Goal: Task Accomplishment & Management: Complete application form

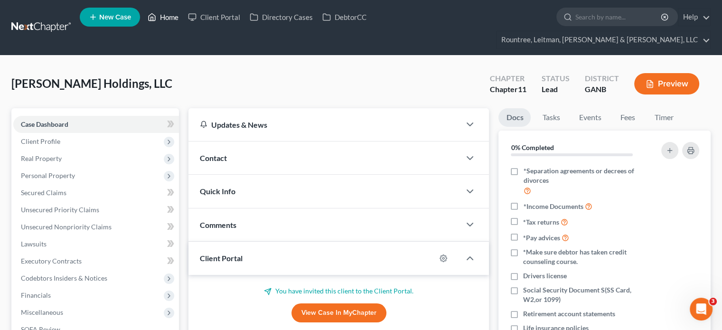
click at [167, 19] on link "Home" at bounding box center [163, 17] width 40 height 17
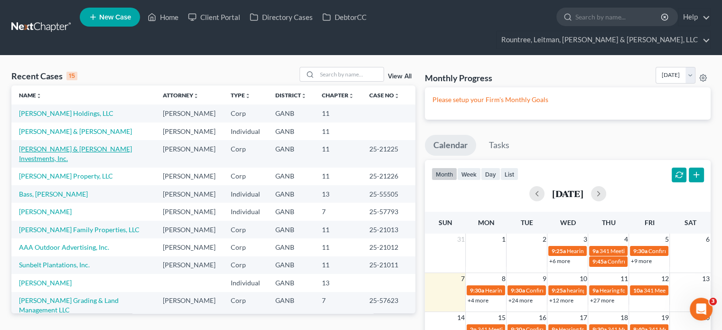
click at [65, 145] on link "[PERSON_NAME] & [PERSON_NAME] Investments, Inc." at bounding box center [75, 154] width 113 height 18
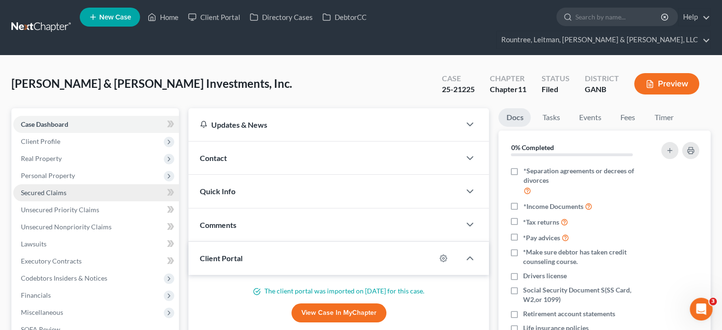
click at [49, 188] on span "Secured Claims" at bounding box center [44, 192] width 46 height 8
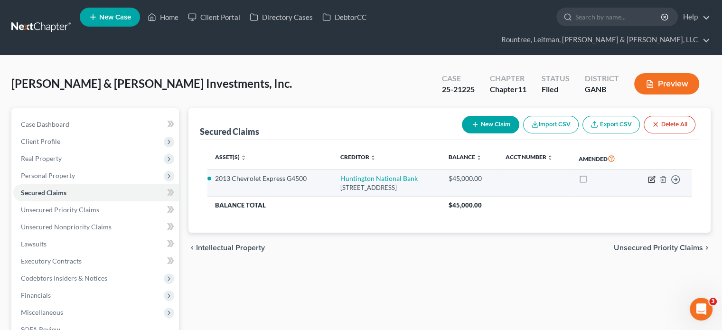
click at [651, 176] on icon "button" at bounding box center [652, 180] width 8 height 8
select select "36"
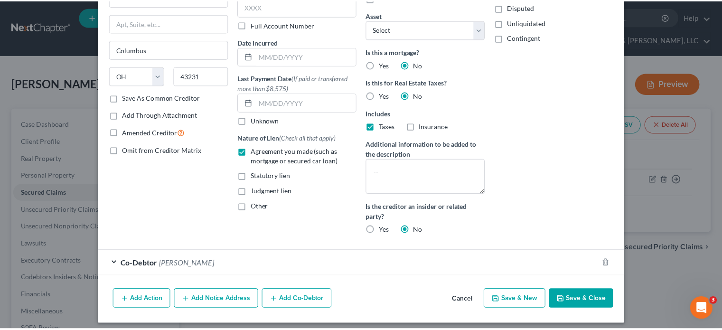
scroll to position [98, 0]
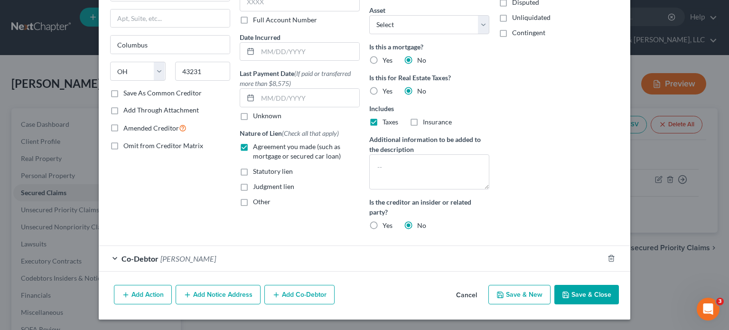
click at [580, 294] on button "Save & Close" at bounding box center [586, 295] width 65 height 20
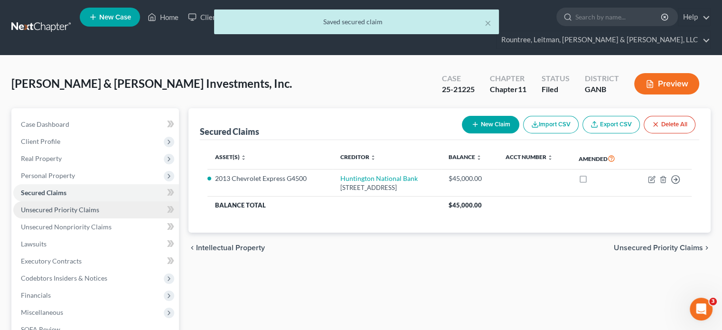
click at [62, 201] on link "Unsecured Priority Claims" at bounding box center [96, 209] width 166 height 17
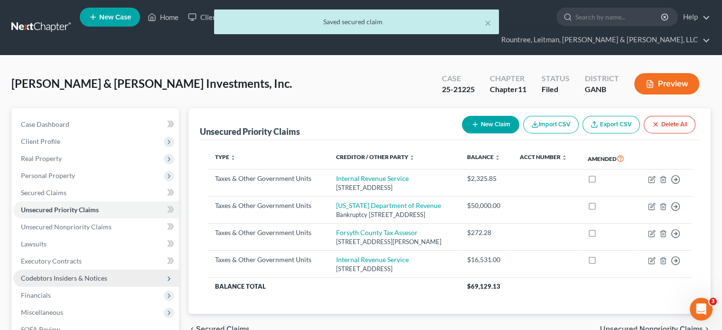
click at [43, 274] on span "Codebtors Insiders & Notices" at bounding box center [64, 278] width 86 height 8
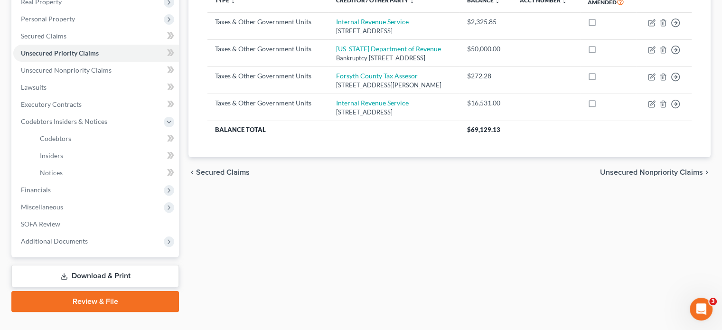
scroll to position [109, 0]
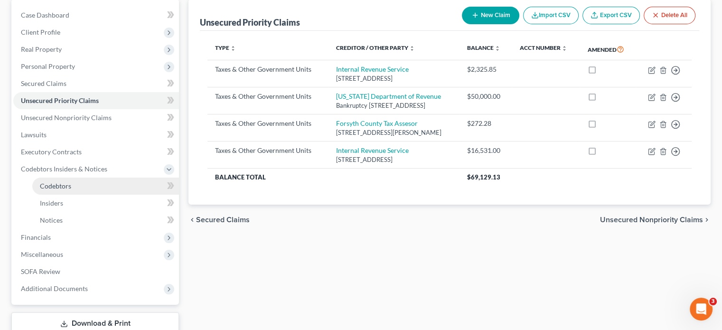
click at [72, 178] on link "Codebtors" at bounding box center [105, 186] width 147 height 17
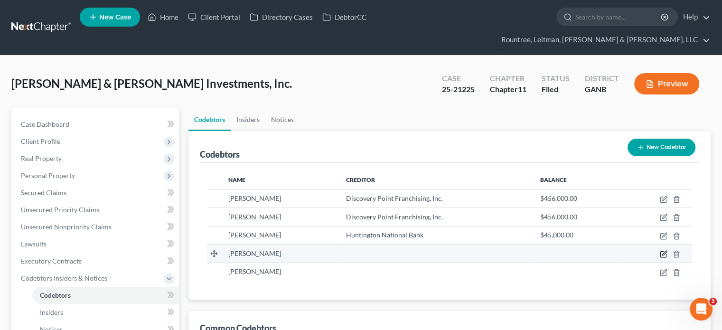
click at [661, 252] on icon "button" at bounding box center [663, 255] width 6 height 6
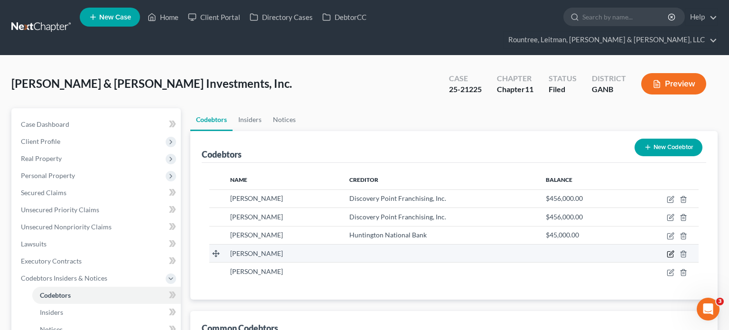
select select "10"
select select "13"
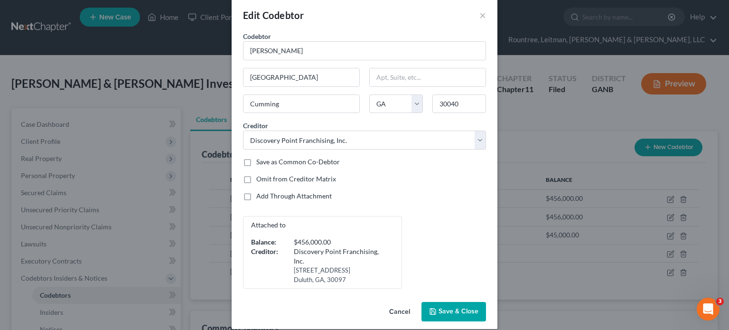
scroll to position [22, 0]
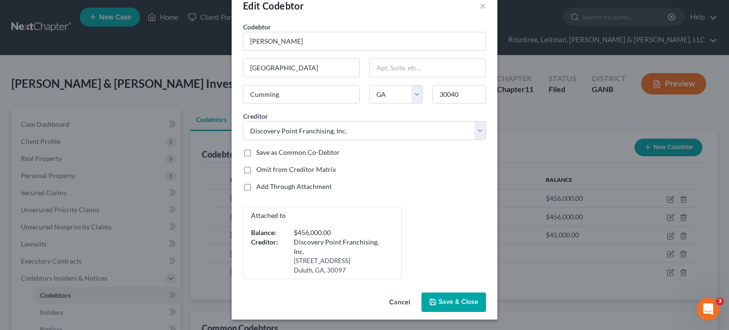
click at [448, 298] on span "Save & Close" at bounding box center [459, 302] width 40 height 8
select select
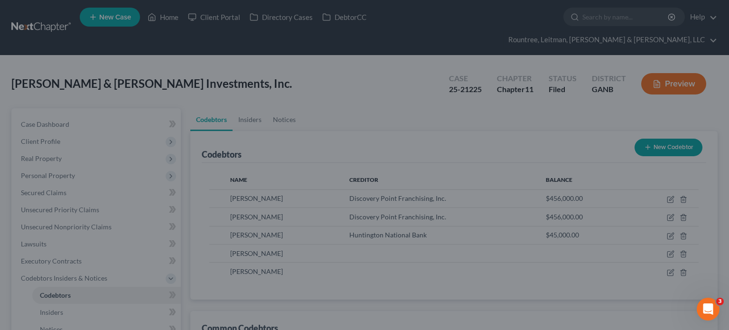
scroll to position [0, 0]
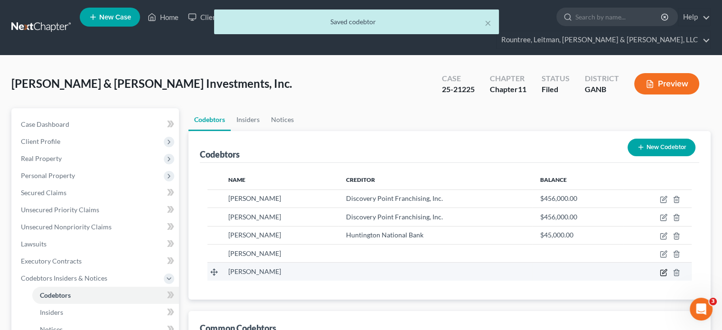
click at [660, 270] on icon "button" at bounding box center [663, 273] width 6 height 6
select select "10"
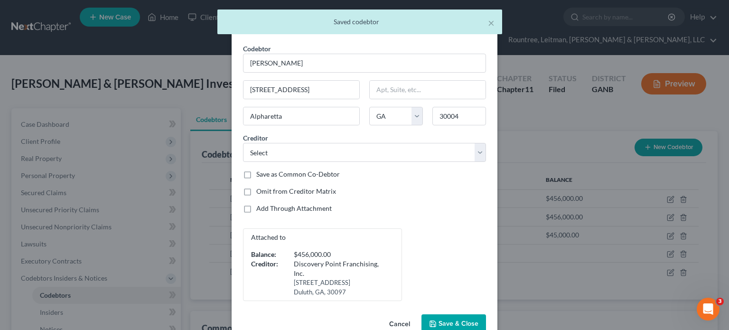
scroll to position [22, 0]
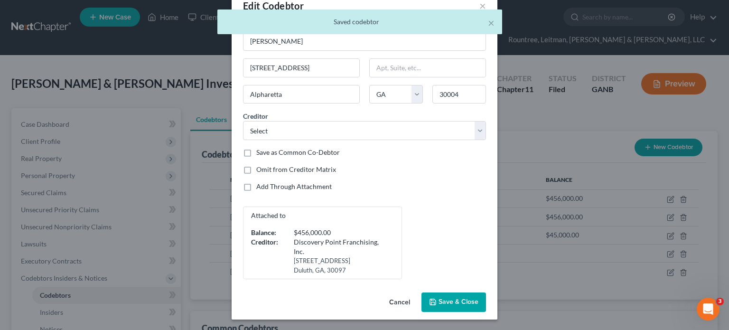
drag, startPoint x: 444, startPoint y: 298, endPoint x: 467, endPoint y: 291, distance: 23.7
click at [445, 298] on span "Save & Close" at bounding box center [459, 302] width 40 height 8
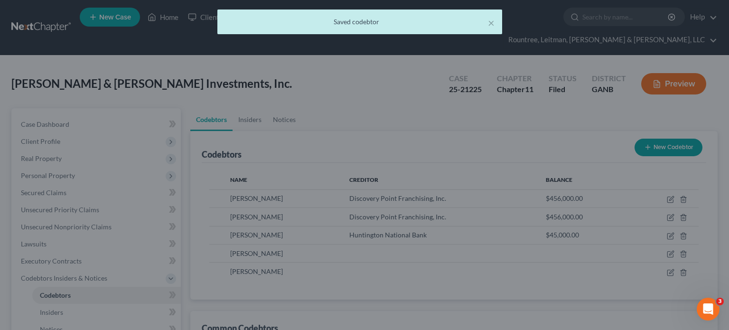
scroll to position [0, 0]
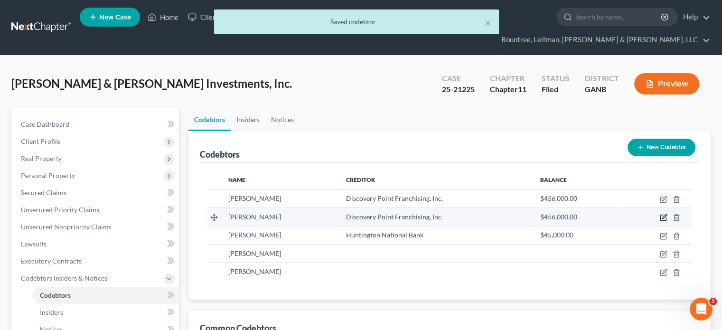
click at [665, 215] on icon "button" at bounding box center [664, 217] width 4 height 4
select select "10"
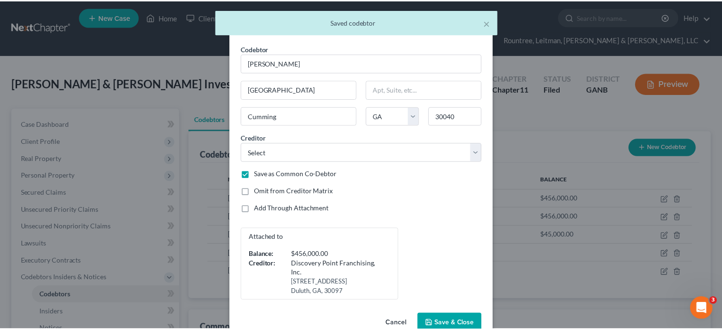
scroll to position [22, 0]
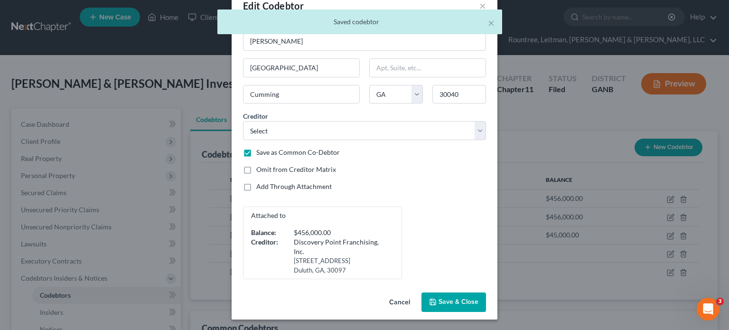
click at [454, 304] on span "Save & Close" at bounding box center [459, 302] width 40 height 8
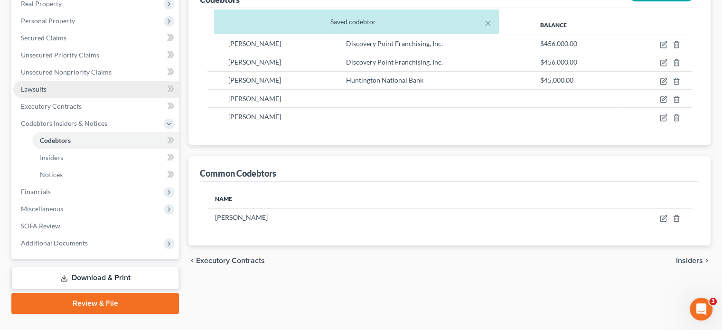
scroll to position [157, 0]
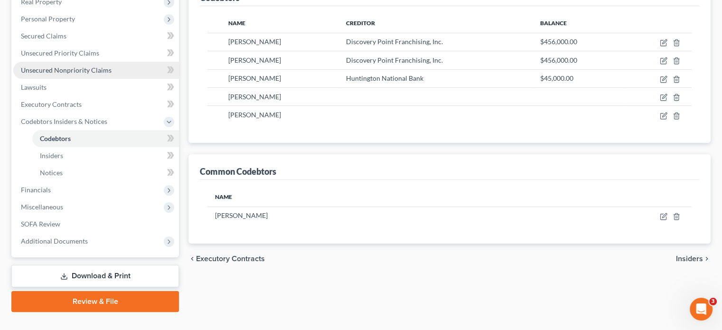
click at [95, 62] on link "Unsecured Nonpriority Claims" at bounding box center [96, 70] width 166 height 17
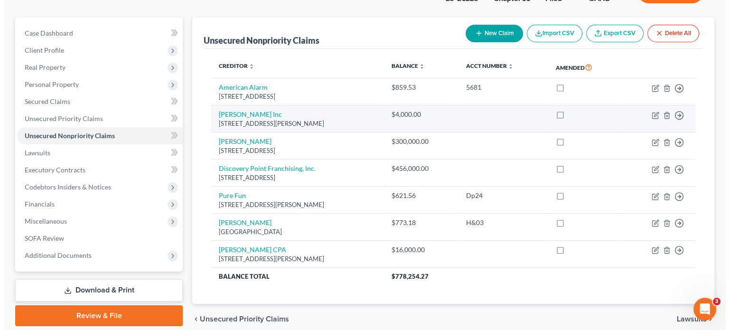
scroll to position [95, 0]
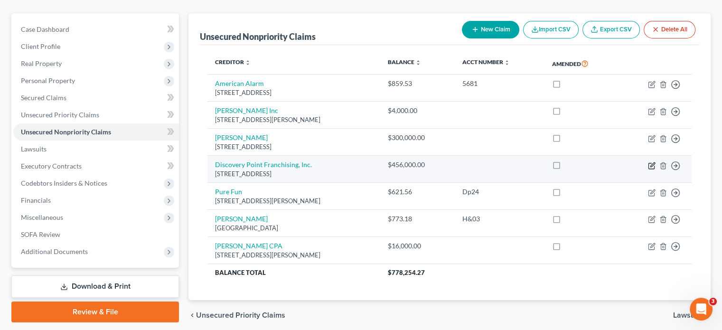
click at [651, 162] on icon "button" at bounding box center [652, 166] width 8 height 8
select select "10"
select select "11"
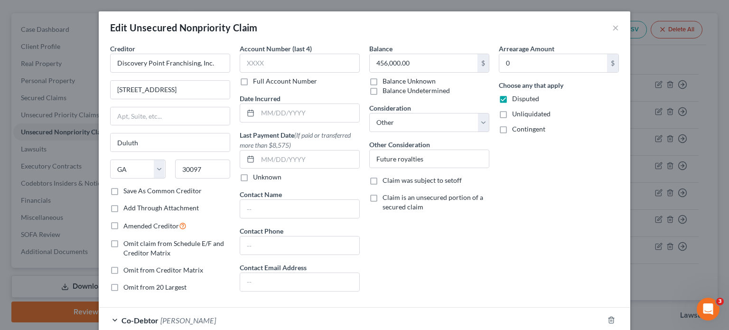
click at [512, 114] on label "Unliquidated" at bounding box center [531, 113] width 38 height 9
click at [516, 114] on input "Unliquidated" at bounding box center [519, 112] width 6 height 6
checkbox input "true"
click at [512, 127] on label "Contingent" at bounding box center [528, 128] width 33 height 9
click at [516, 127] on input "Contingent" at bounding box center [519, 127] width 6 height 6
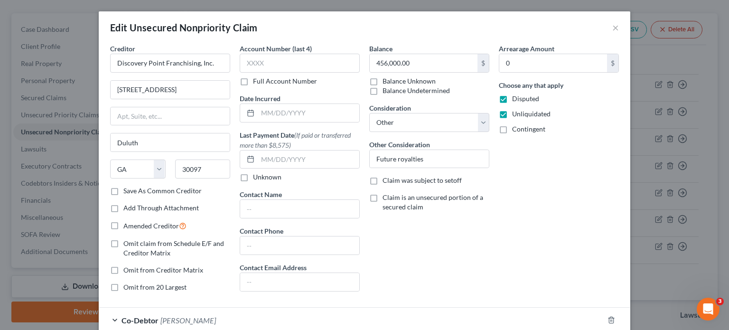
checkbox input "true"
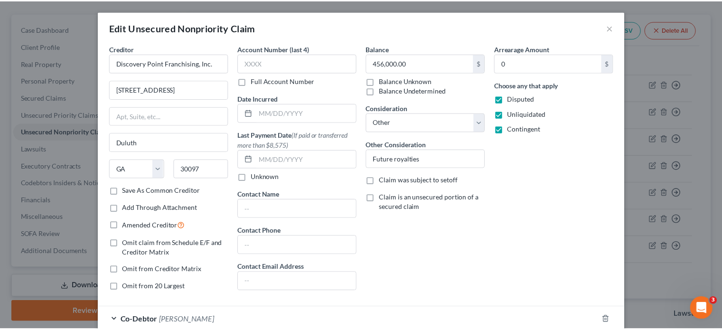
scroll to position [107, 0]
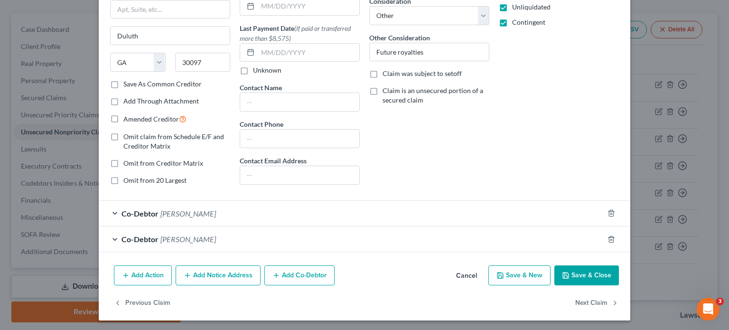
click at [588, 270] on button "Save & Close" at bounding box center [586, 275] width 65 height 20
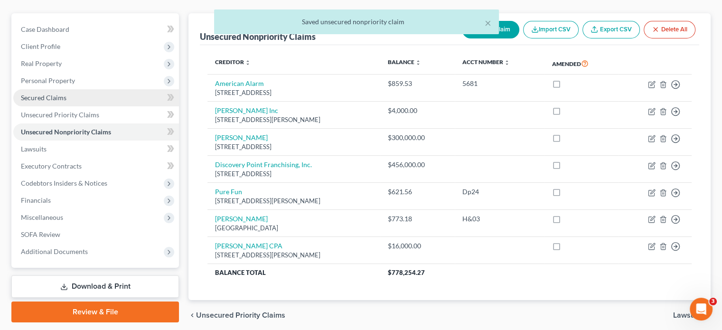
click at [29, 94] on span "Secured Claims" at bounding box center [44, 98] width 46 height 8
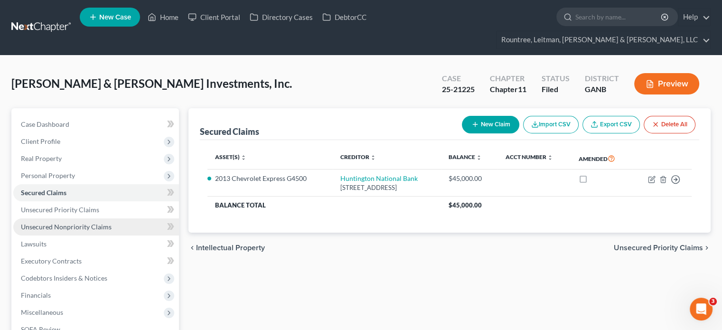
click at [72, 223] on span "Unsecured Nonpriority Claims" at bounding box center [66, 227] width 91 height 8
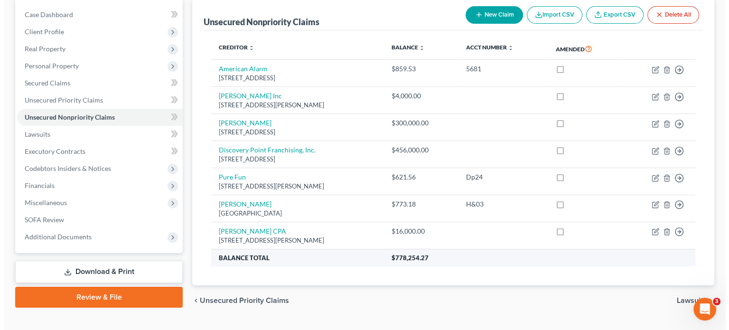
scroll to position [113, 0]
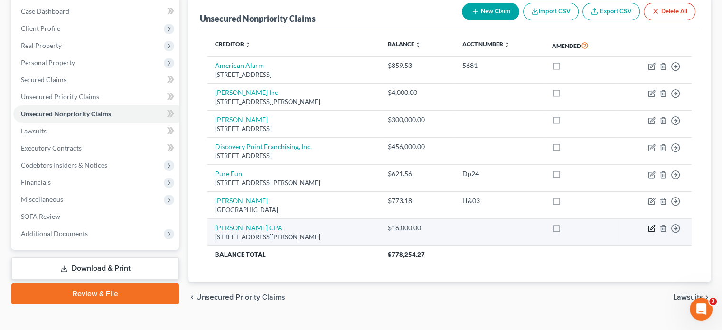
click at [652, 225] on icon "button" at bounding box center [652, 227] width 4 height 4
select select "10"
select select "14"
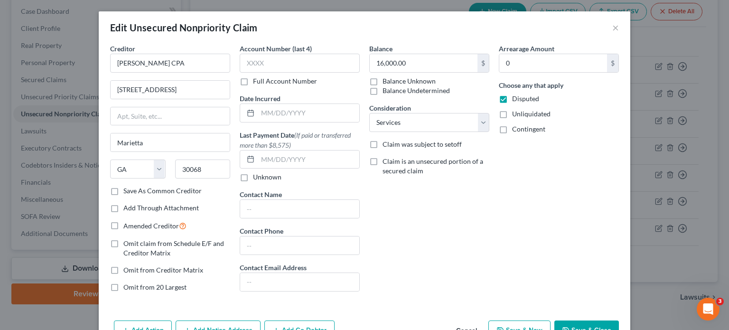
click at [512, 113] on label "Unliquidated" at bounding box center [531, 113] width 38 height 9
click at [516, 113] on input "Unliquidated" at bounding box center [519, 112] width 6 height 6
checkbox input "true"
click at [512, 126] on label "Contingent" at bounding box center [528, 128] width 33 height 9
click at [516, 126] on input "Contingent" at bounding box center [519, 127] width 6 height 6
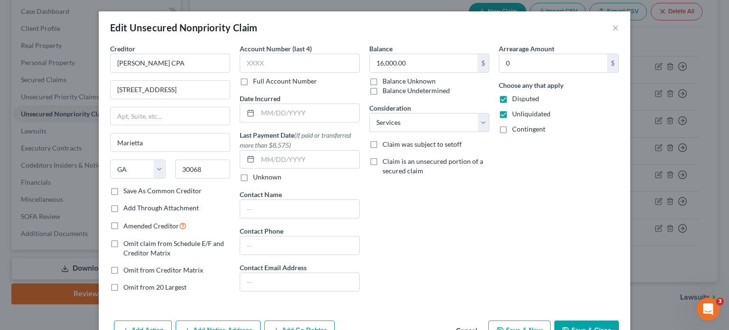
checkbox input "true"
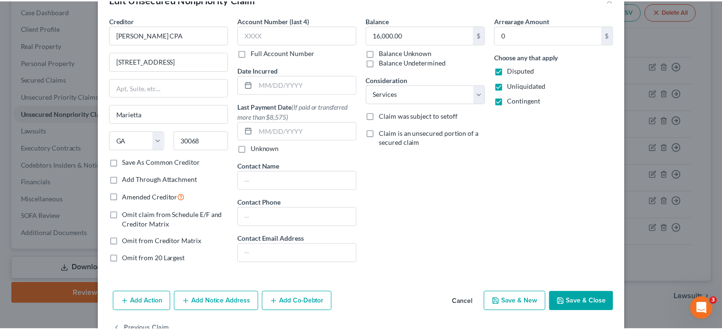
scroll to position [55, 0]
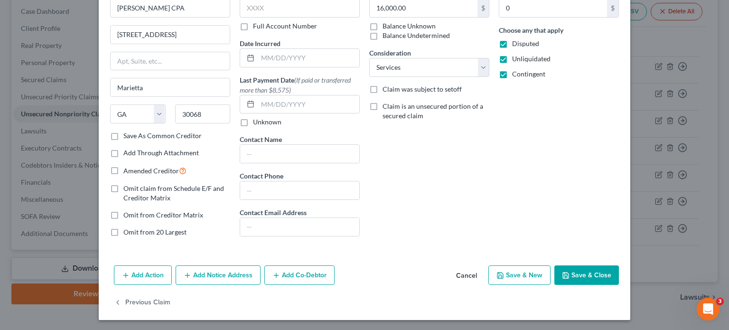
click at [585, 270] on button "Save & Close" at bounding box center [586, 275] width 65 height 20
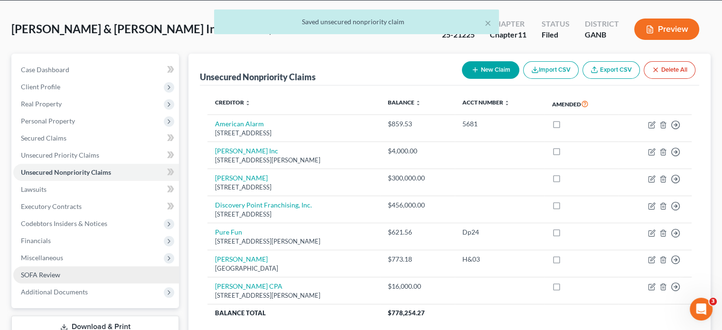
scroll to position [0, 0]
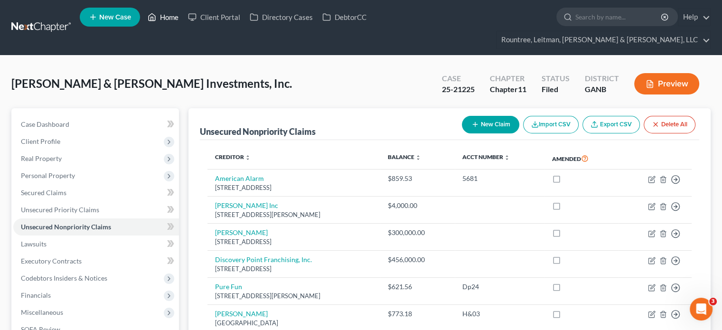
click at [173, 17] on link "Home" at bounding box center [163, 17] width 40 height 17
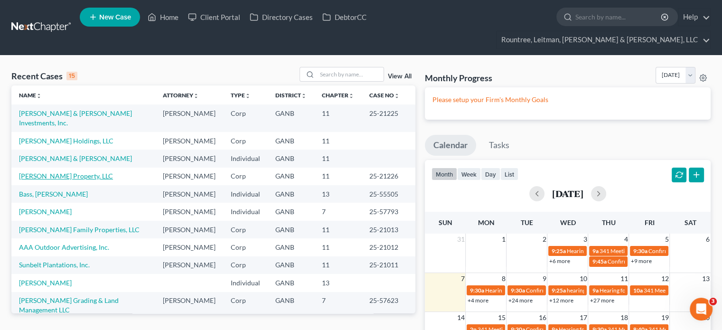
click at [55, 172] on link "[PERSON_NAME] Property, LLC" at bounding box center [66, 176] width 94 height 8
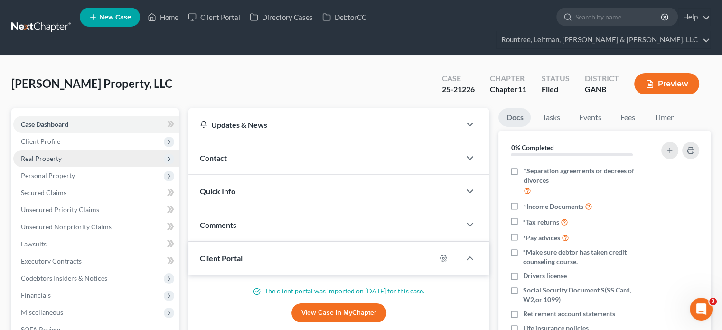
click at [43, 154] on span "Real Property" at bounding box center [41, 158] width 41 height 8
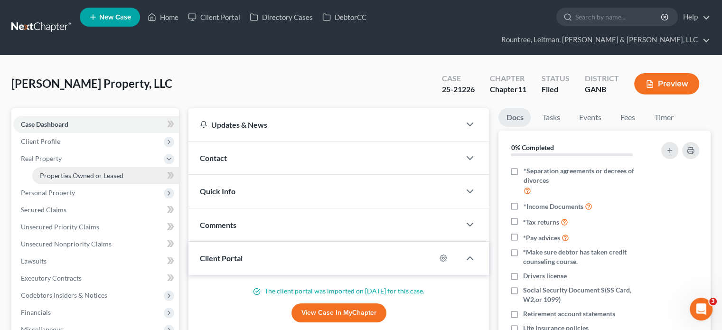
click at [99, 171] on span "Properties Owned or Leased" at bounding box center [82, 175] width 84 height 8
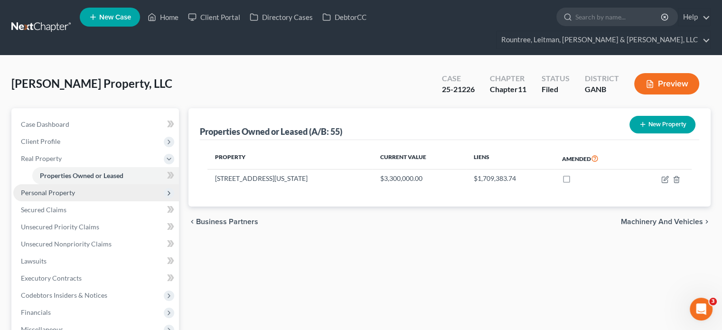
click at [47, 188] on span "Personal Property" at bounding box center [48, 192] width 54 height 8
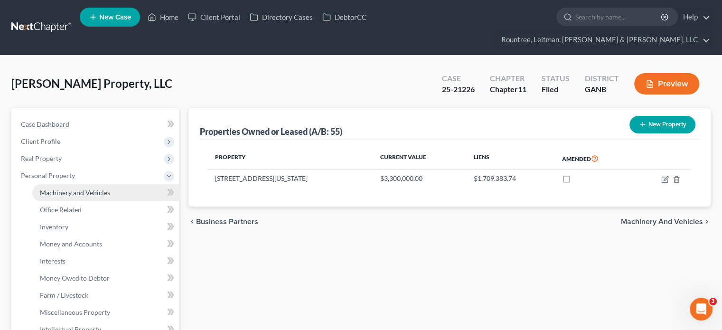
click at [72, 188] on span "Machinery and Vehicles" at bounding box center [75, 192] width 70 height 8
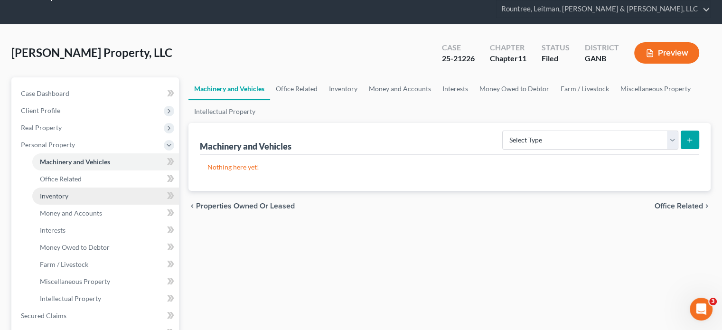
scroll to position [47, 0]
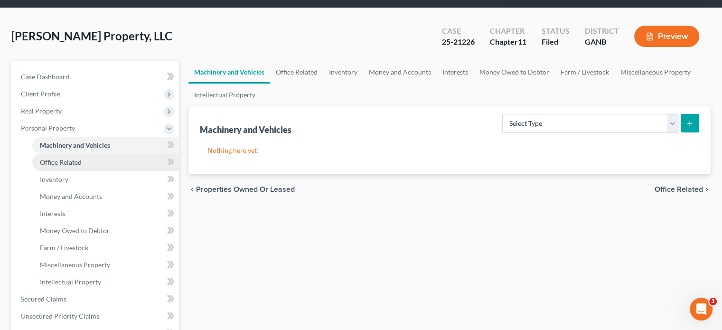
click at [66, 158] on span "Office Related" at bounding box center [61, 162] width 42 height 8
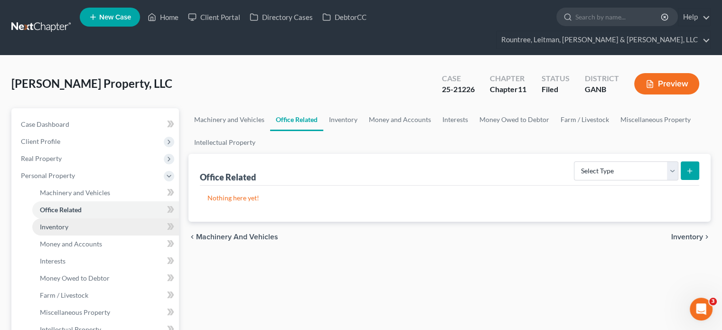
click at [64, 223] on span "Inventory" at bounding box center [54, 227] width 28 height 8
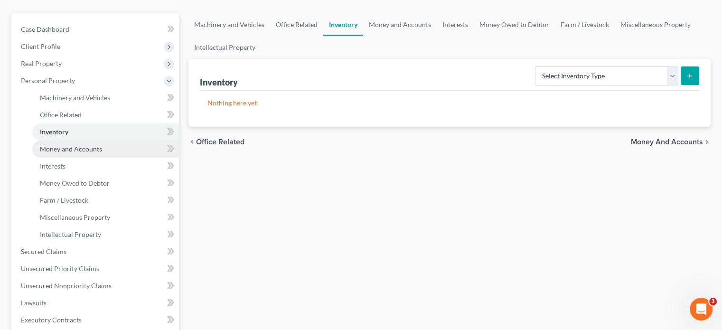
click at [69, 145] on span "Money and Accounts" at bounding box center [71, 149] width 62 height 8
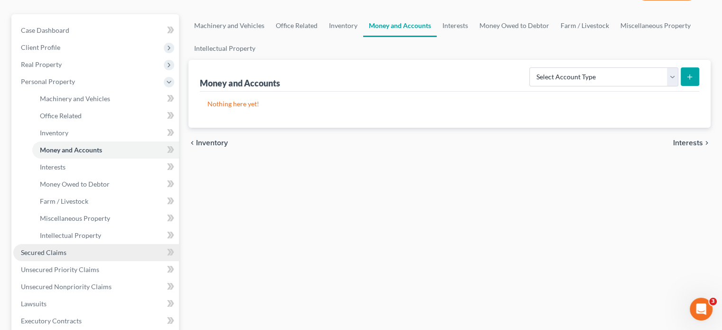
scroll to position [95, 0]
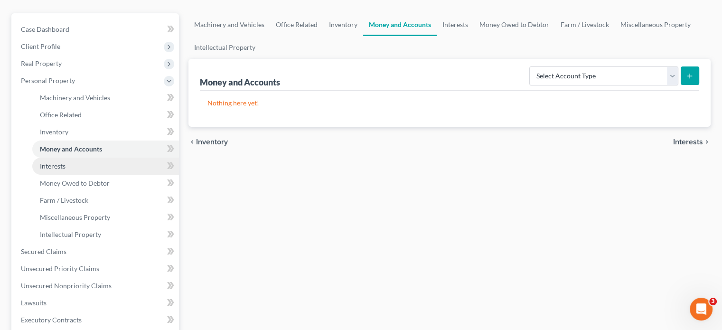
click at [62, 162] on span "Interests" at bounding box center [53, 166] width 26 height 8
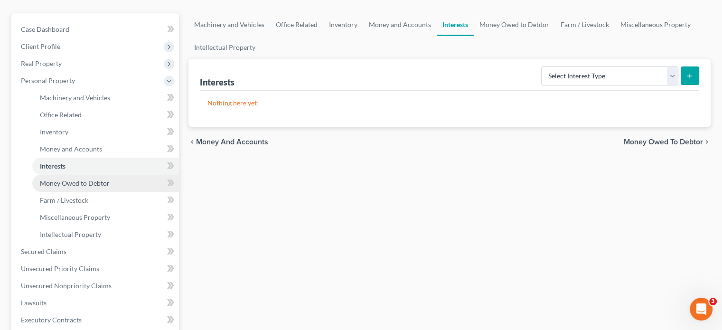
click at [95, 179] on span "Money Owed to Debtor" at bounding box center [75, 183] width 70 height 8
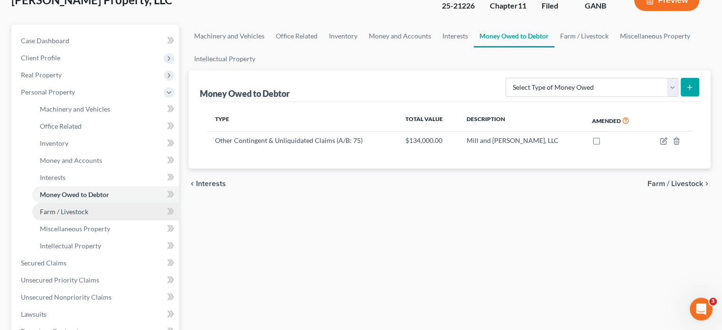
scroll to position [95, 0]
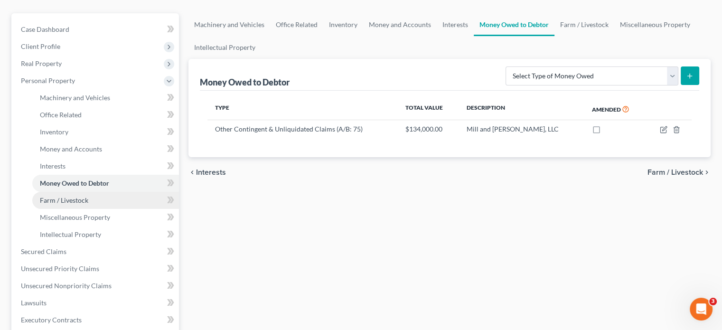
click at [85, 196] on span "Farm / Livestock" at bounding box center [64, 200] width 48 height 8
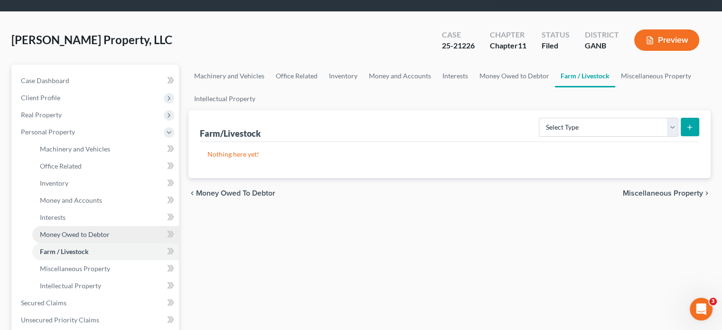
scroll to position [95, 0]
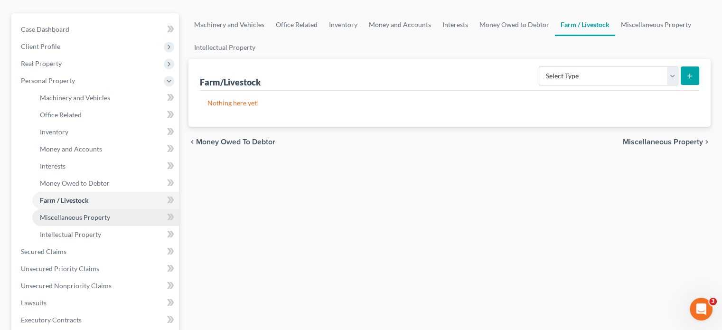
click at [74, 213] on span "Miscellaneous Property" at bounding box center [75, 217] width 70 height 8
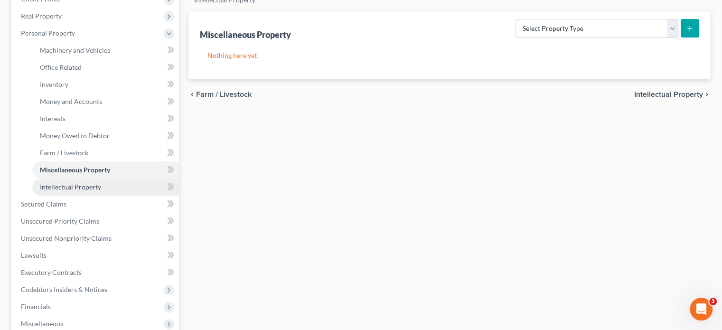
click at [82, 183] on span "Intellectual Property" at bounding box center [70, 187] width 61 height 8
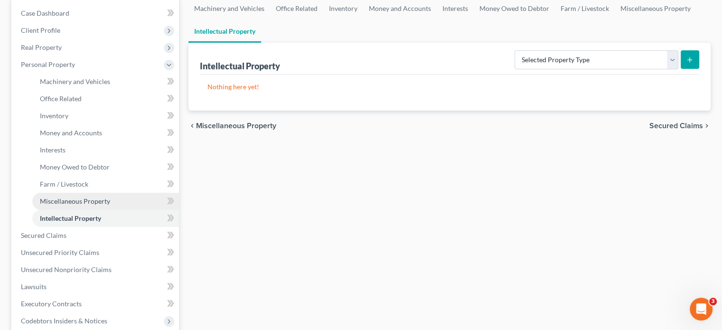
scroll to position [142, 0]
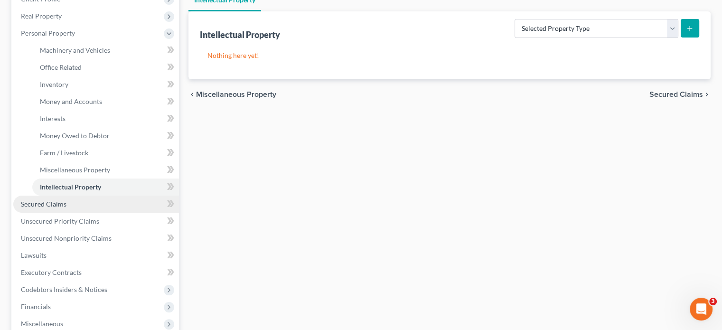
click at [49, 200] on span "Secured Claims" at bounding box center [44, 204] width 46 height 8
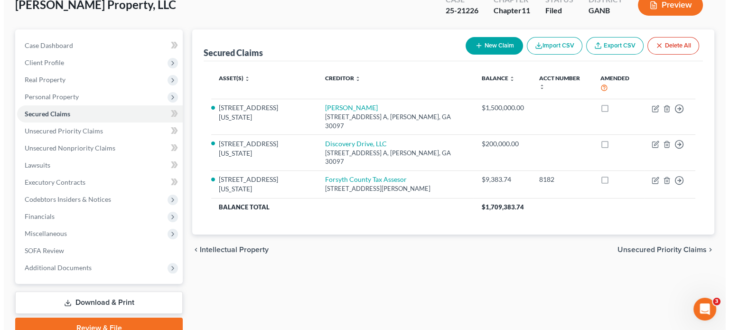
scroll to position [95, 0]
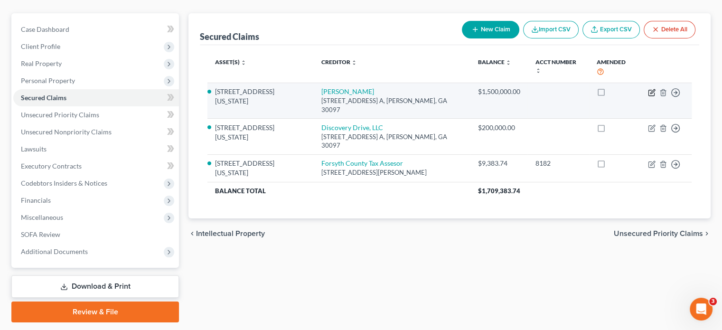
click at [651, 89] on icon "button" at bounding box center [652, 93] width 8 height 8
select select "10"
select select "2"
select select "0"
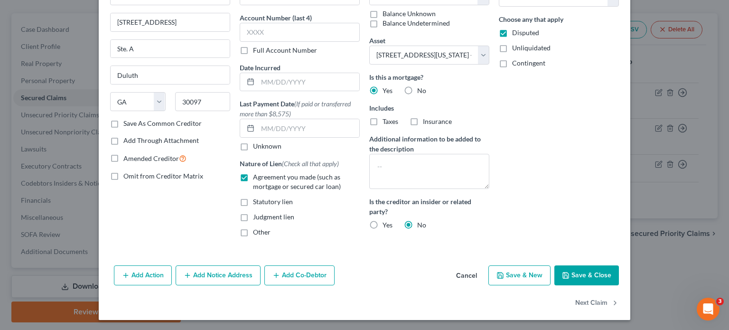
scroll to position [68, 0]
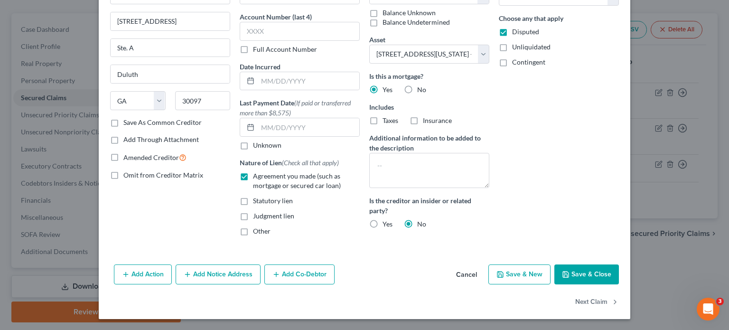
click at [583, 269] on button "Save & Close" at bounding box center [586, 274] width 65 height 20
select select
select select "1"
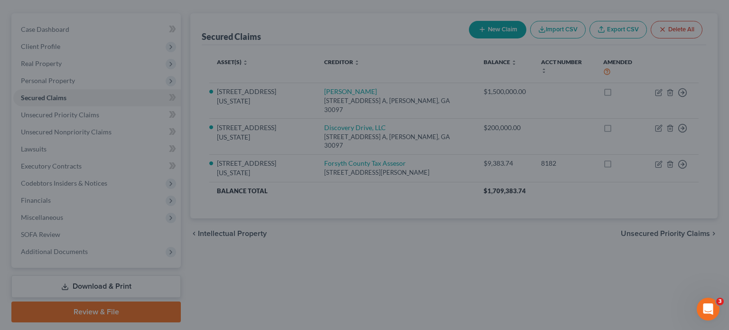
select select "2"
select select "0"
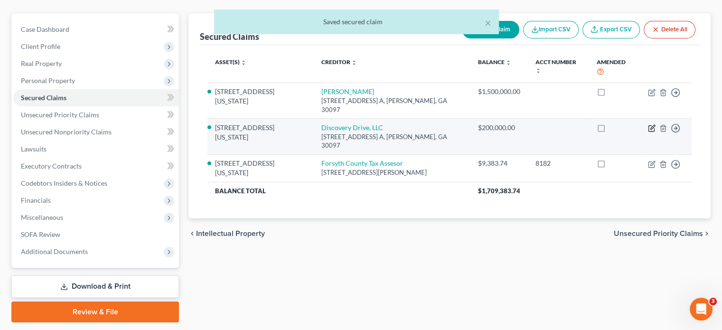
click at [652, 124] on icon "button" at bounding box center [652, 128] width 8 height 8
select select "10"
select select "2"
select select "0"
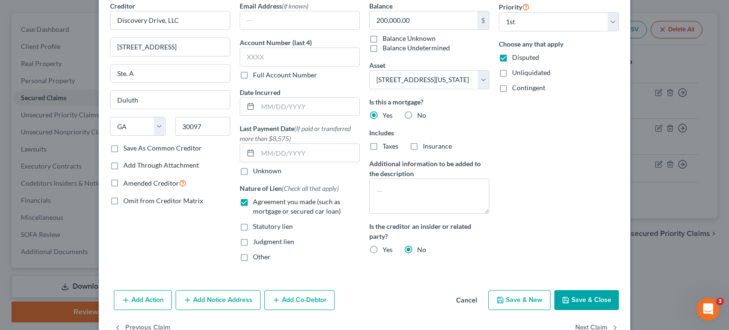
scroll to position [21, 0]
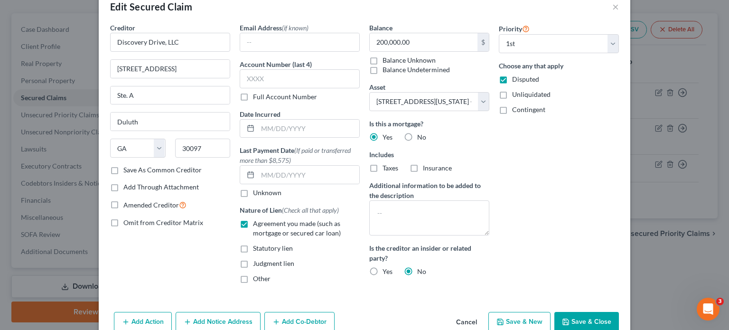
click at [512, 97] on label "Unliquidated" at bounding box center [531, 94] width 38 height 9
click at [516, 96] on input "Unliquidated" at bounding box center [519, 93] width 6 height 6
checkbox input "true"
click at [512, 110] on label "Contingent" at bounding box center [528, 109] width 33 height 9
click at [516, 110] on input "Contingent" at bounding box center [519, 108] width 6 height 6
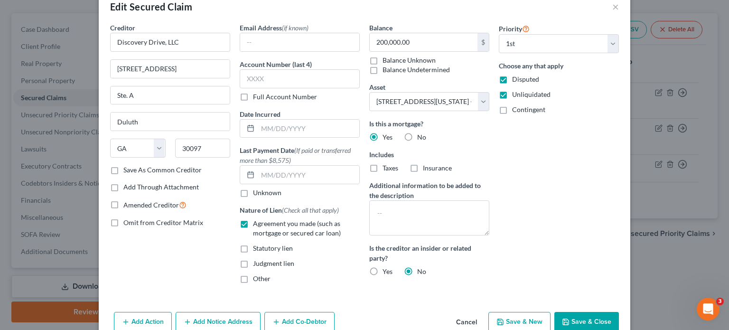
checkbox input "true"
click at [570, 320] on button "Save & Close" at bounding box center [586, 322] width 65 height 20
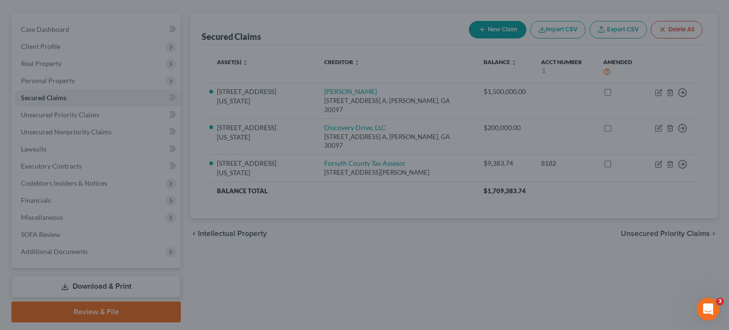
select select "2"
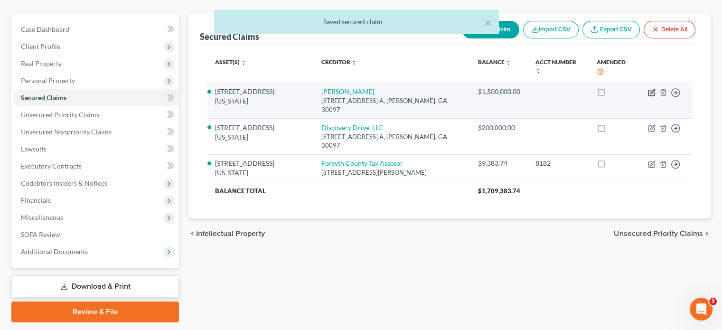
click at [650, 89] on icon "button" at bounding box center [652, 91] width 4 height 4
select select "10"
select select "0"
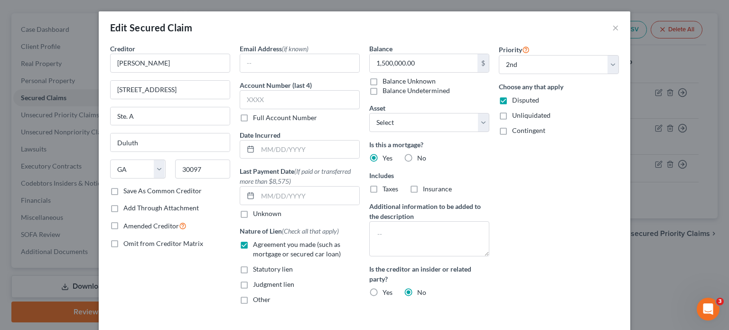
click at [512, 115] on label "Unliquidated" at bounding box center [531, 115] width 38 height 9
click at [516, 115] on input "Unliquidated" at bounding box center [519, 114] width 6 height 6
checkbox input "true"
click at [512, 129] on label "Contingent" at bounding box center [528, 130] width 33 height 9
click at [516, 129] on input "Contingent" at bounding box center [519, 129] width 6 height 6
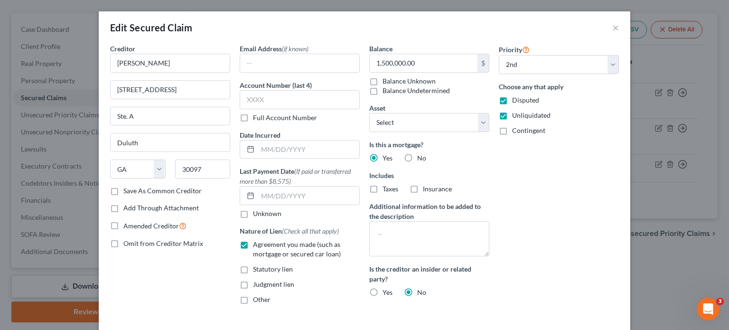
checkbox input "true"
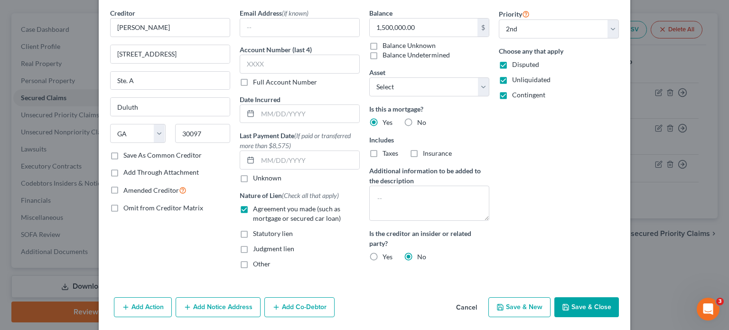
scroll to position [68, 0]
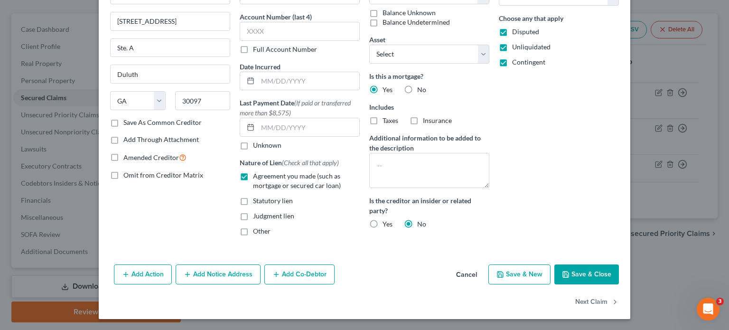
click at [584, 277] on button "Save & Close" at bounding box center [586, 274] width 65 height 20
select select "1"
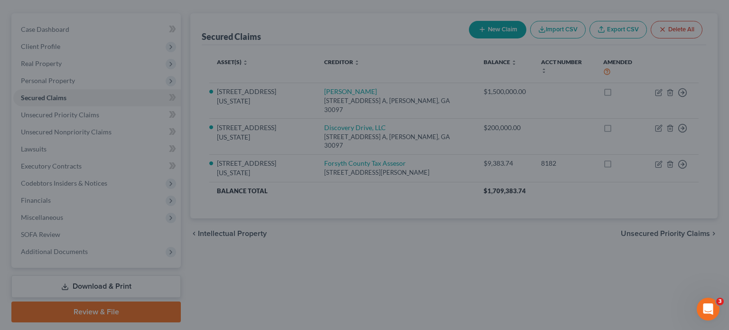
select select "2"
select select "0"
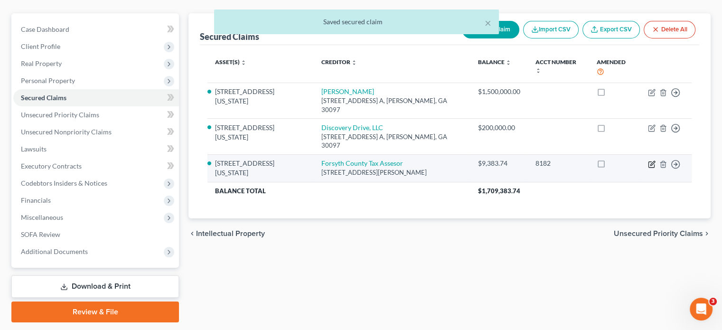
click at [651, 160] on icon "button" at bounding box center [652, 164] width 8 height 8
select select "10"
select select "2"
select select "0"
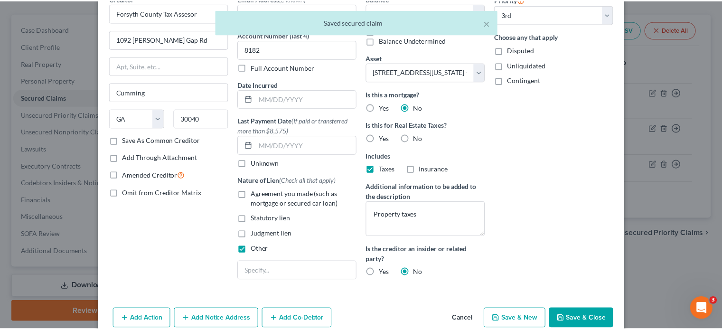
scroll to position [94, 0]
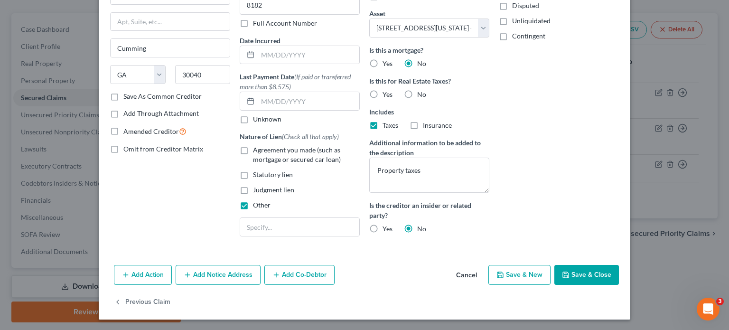
click at [575, 273] on button "Save & Close" at bounding box center [586, 275] width 65 height 20
select select
select select "2"
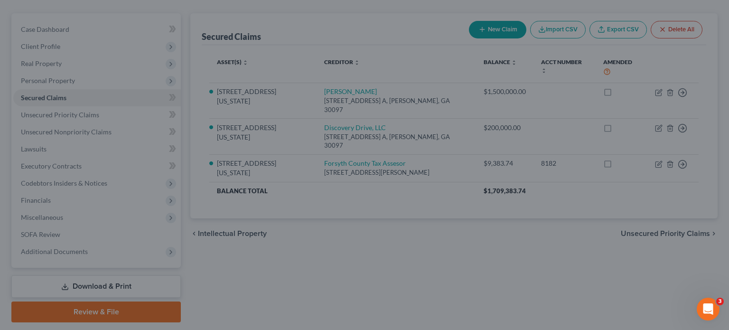
select select "2"
select select "0"
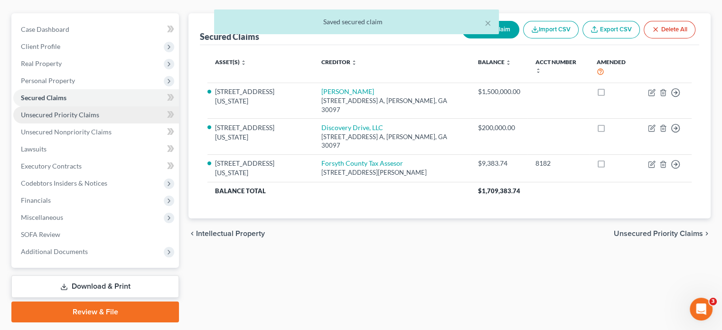
click at [52, 111] on span "Unsecured Priority Claims" at bounding box center [60, 115] width 78 height 8
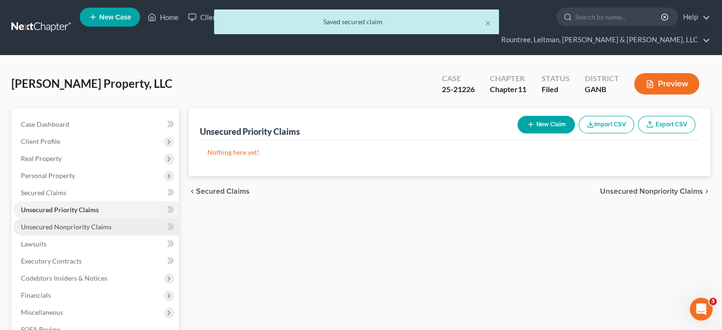
click at [68, 223] on span "Unsecured Nonpriority Claims" at bounding box center [66, 227] width 91 height 8
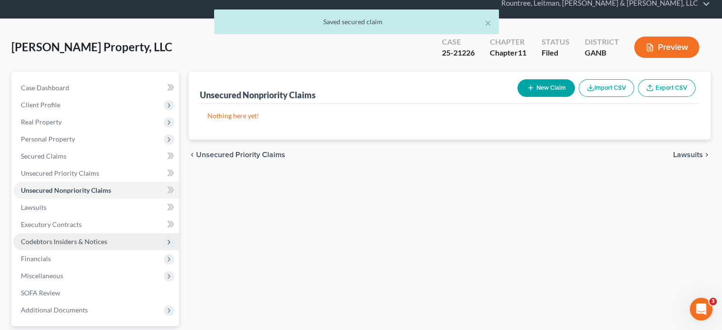
scroll to position [95, 0]
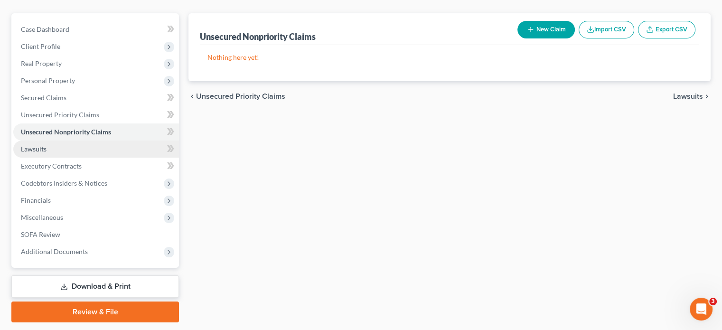
click at [43, 145] on span "Lawsuits" at bounding box center [34, 149] width 26 height 8
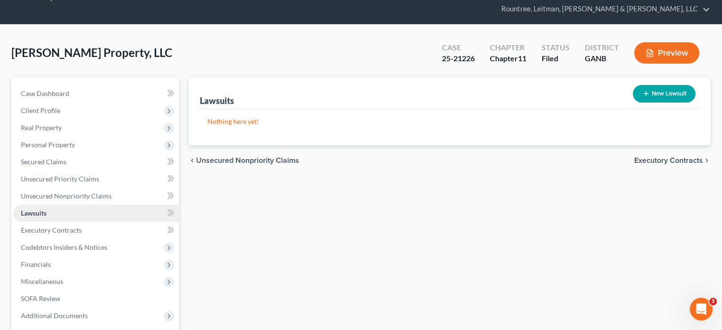
scroll to position [47, 0]
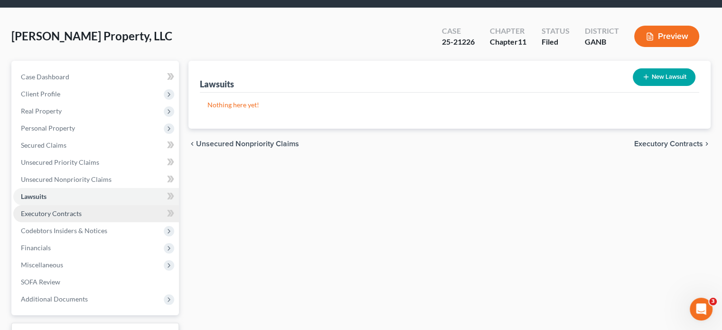
click at [64, 209] on span "Executory Contracts" at bounding box center [51, 213] width 61 height 8
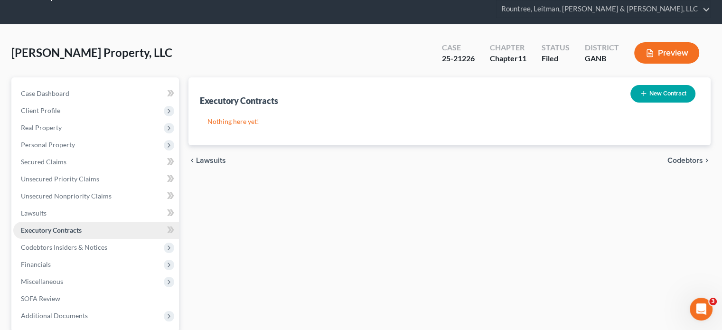
scroll to position [47, 0]
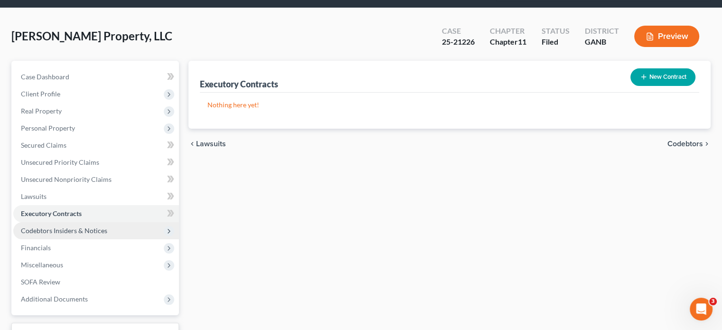
click at [63, 226] on span "Codebtors Insiders & Notices" at bounding box center [64, 230] width 86 height 8
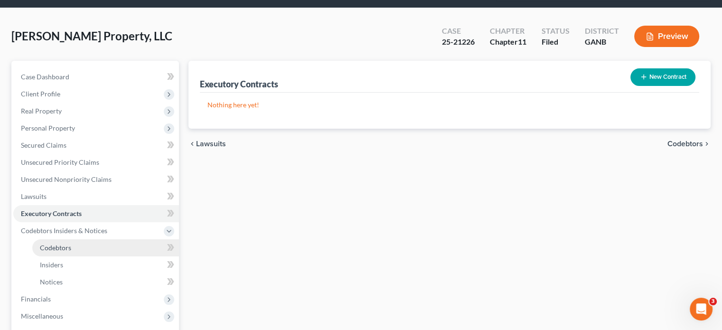
click at [63, 244] on span "Codebtors" at bounding box center [55, 248] width 31 height 8
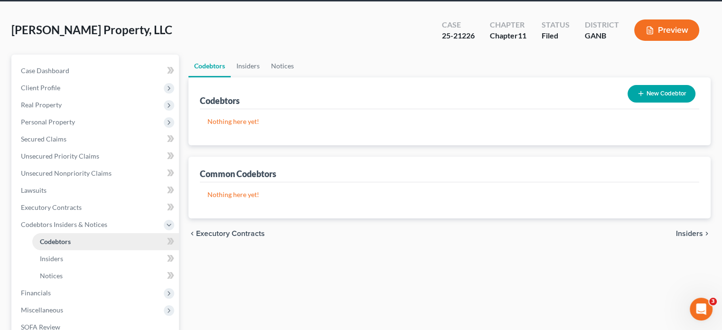
scroll to position [142, 0]
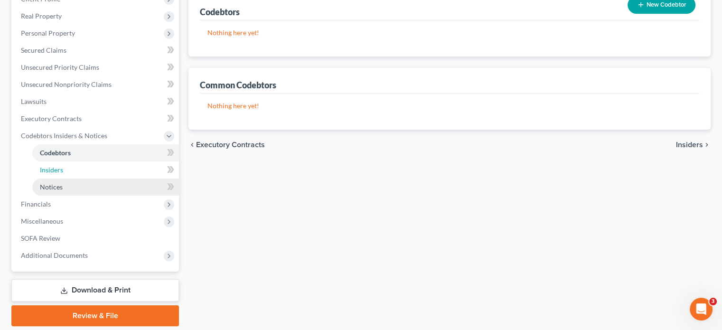
click at [56, 166] on span "Insiders" at bounding box center [51, 170] width 23 height 8
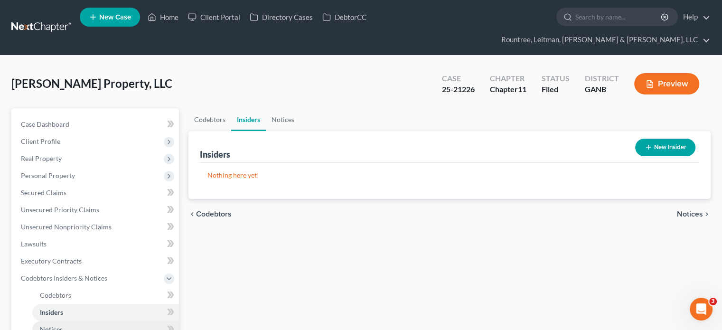
click at [59, 325] on span "Notices" at bounding box center [51, 329] width 23 height 8
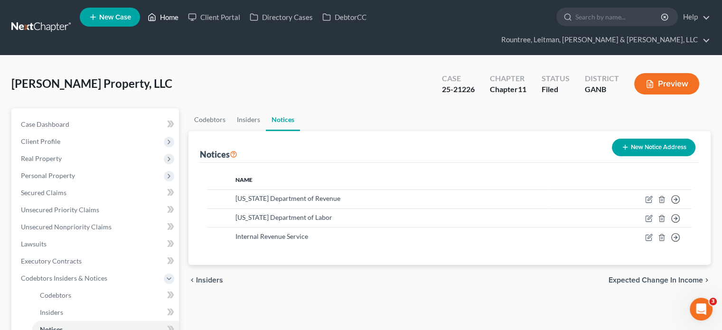
click at [169, 20] on link "Home" at bounding box center [163, 17] width 40 height 17
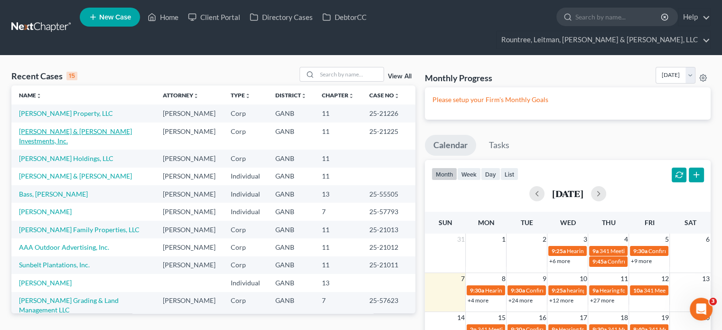
click at [55, 127] on link "[PERSON_NAME] & [PERSON_NAME] Investments, Inc." at bounding box center [75, 136] width 113 height 18
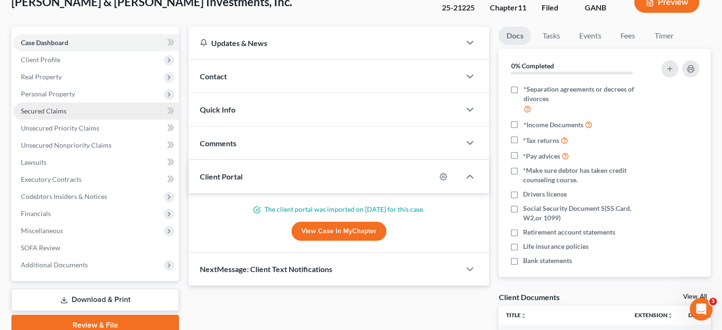
scroll to position [190, 0]
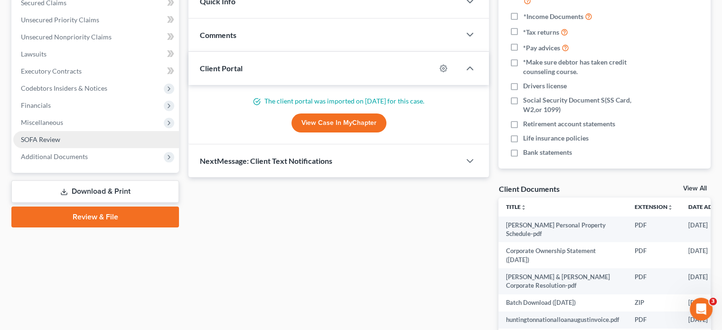
click at [54, 135] on span "SOFA Review" at bounding box center [40, 139] width 39 height 8
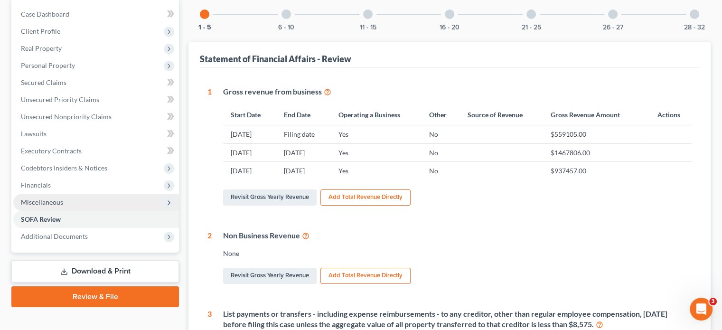
scroll to position [142, 0]
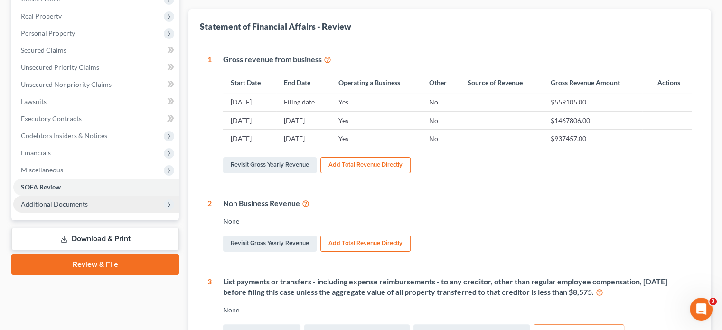
click at [73, 200] on span "Additional Documents" at bounding box center [54, 204] width 67 height 8
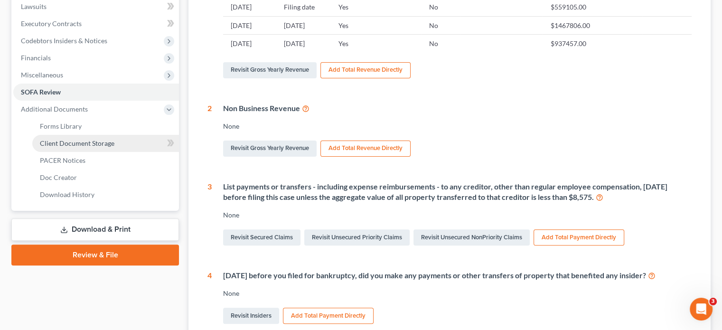
click at [91, 139] on span "Client Document Storage" at bounding box center [77, 143] width 75 height 8
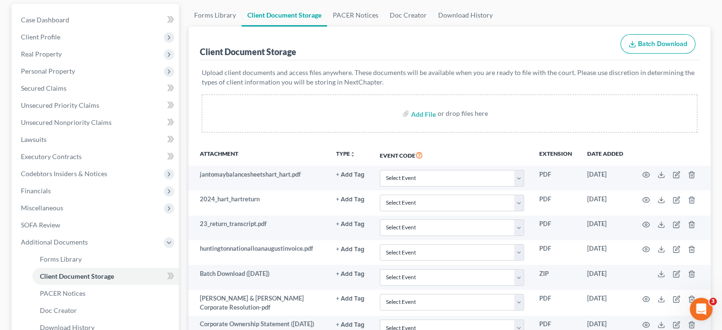
scroll to position [142, 0]
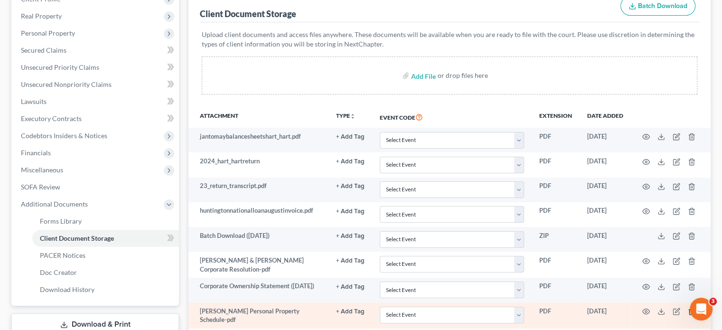
click at [689, 309] on icon "button" at bounding box center [691, 312] width 4 height 6
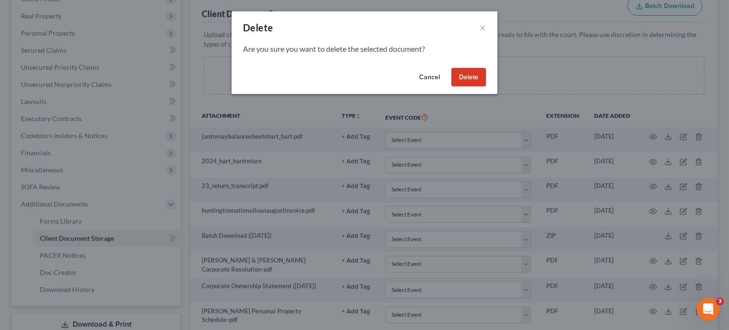
click at [467, 75] on button "Delete" at bounding box center [468, 77] width 35 height 19
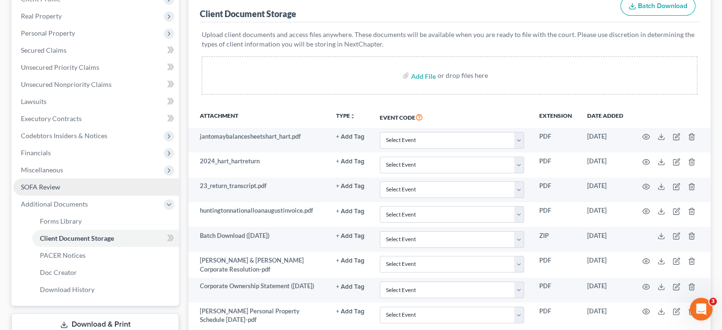
scroll to position [0, 0]
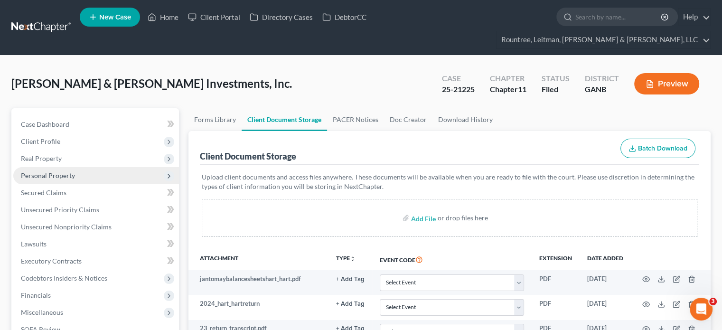
click at [46, 171] on span "Personal Property" at bounding box center [48, 175] width 54 height 8
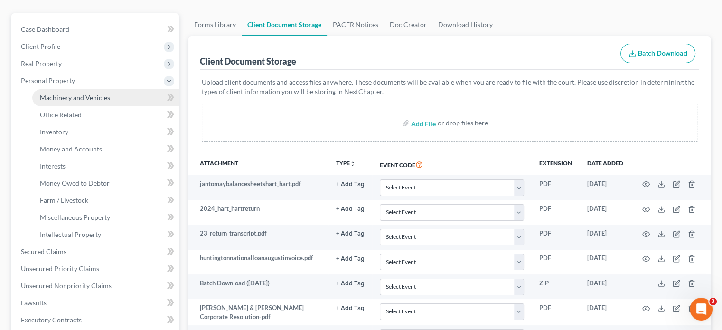
click at [65, 94] on span "Machinery and Vehicles" at bounding box center [75, 98] width 70 height 8
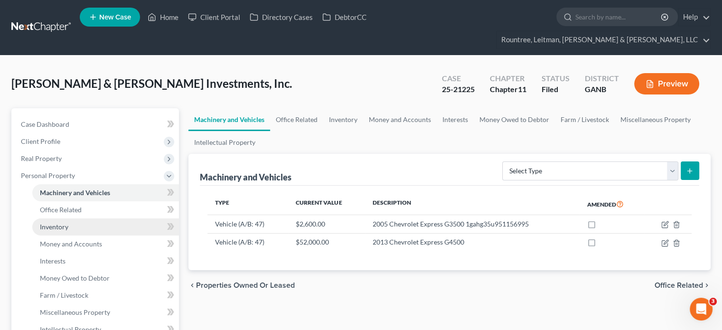
click at [61, 223] on span "Inventory" at bounding box center [54, 227] width 28 height 8
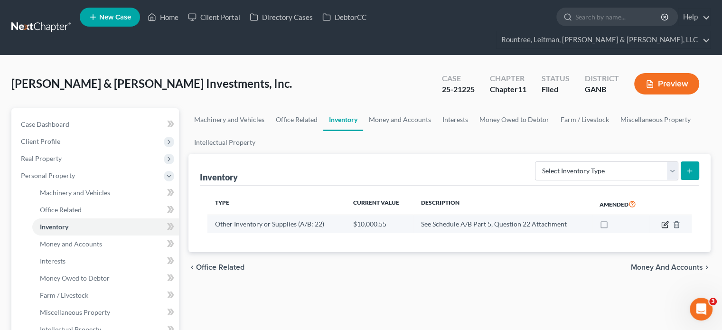
click at [663, 221] on icon "button" at bounding box center [665, 225] width 8 height 8
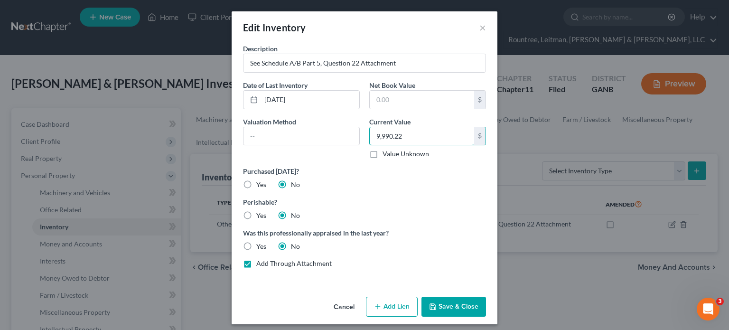
type input "9,990.22"
click at [455, 307] on button "Save & Close" at bounding box center [454, 307] width 65 height 20
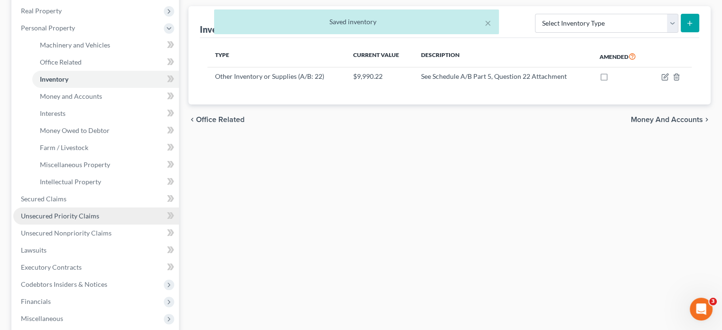
scroll to position [190, 0]
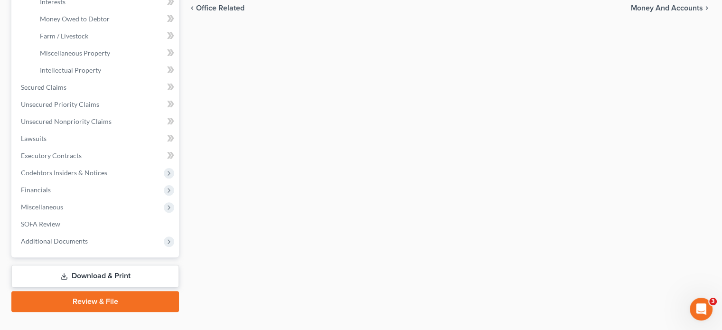
click at [95, 265] on link "Download & Print" at bounding box center [95, 276] width 168 height 22
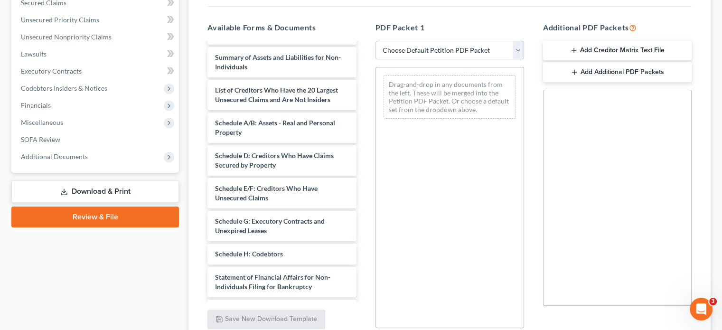
scroll to position [213, 0]
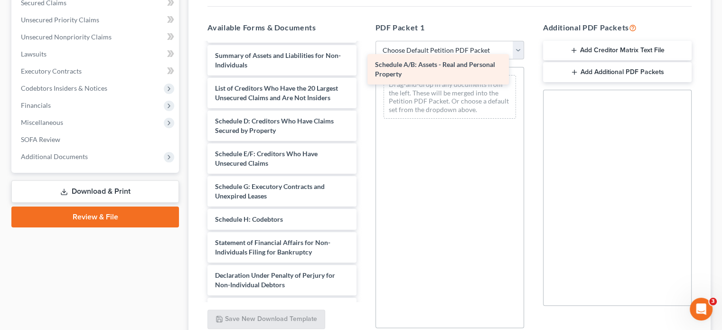
drag, startPoint x: 291, startPoint y: 117, endPoint x: 454, endPoint y: 69, distance: 169.3
click at [364, 69] on div "Schedule A/B: Assets - Real and Personal Property [PERSON_NAME] Personal Proper…" at bounding box center [282, 110] width 164 height 558
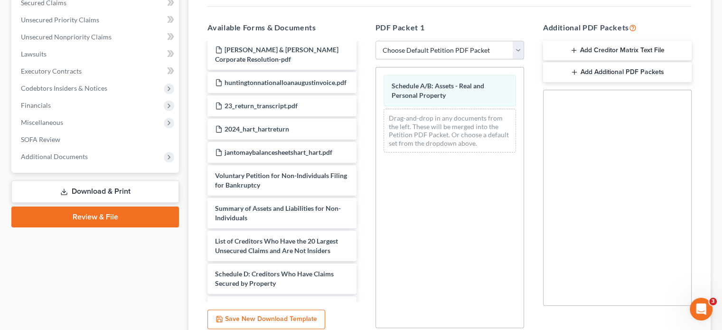
scroll to position [0, 0]
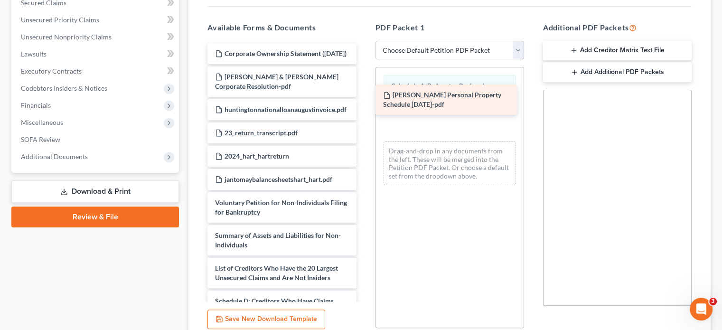
drag, startPoint x: 278, startPoint y: 38, endPoint x: 446, endPoint y: 98, distance: 178.2
click at [364, 98] on div "[PERSON_NAME] Personal Property Schedule [DATE]-pdf [PERSON_NAME] Personal Prop…" at bounding box center [282, 305] width 164 height 525
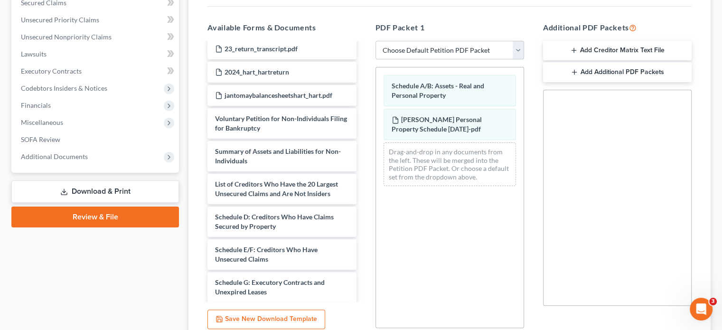
scroll to position [142, 0]
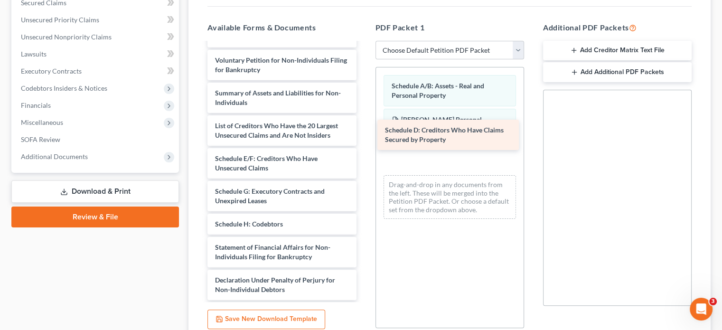
drag, startPoint x: 270, startPoint y: 154, endPoint x: 427, endPoint y: 136, distance: 158.2
click at [364, 134] on div "Schedule D: Creditors Who Have Claims Secured by Property Corporate Ownership S…" at bounding box center [282, 147] width 164 height 492
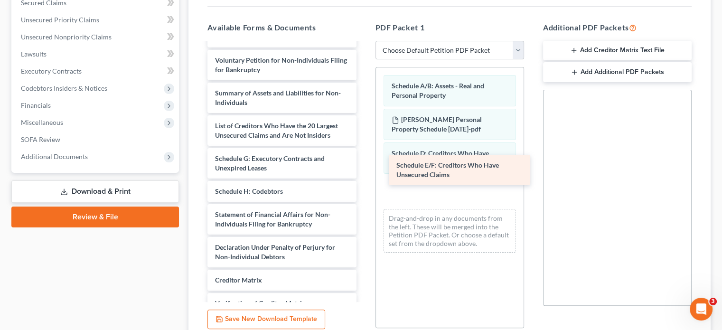
drag, startPoint x: 275, startPoint y: 157, endPoint x: 448, endPoint y: 172, distance: 173.9
click at [364, 172] on div "Schedule E/F: Creditors Who Have Unsecured Claims Corporate Ownership Statement…" at bounding box center [282, 130] width 164 height 459
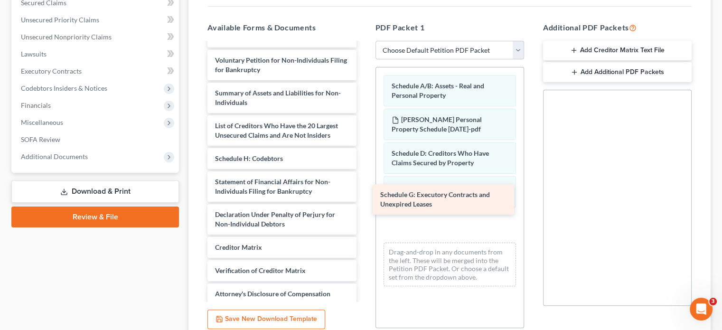
drag, startPoint x: 288, startPoint y: 155, endPoint x: 413, endPoint y: 194, distance: 130.5
click at [364, 199] on div "Schedule G: Executory Contracts and Unexpired Leases Corporate Ownership Statem…" at bounding box center [282, 114] width 164 height 427
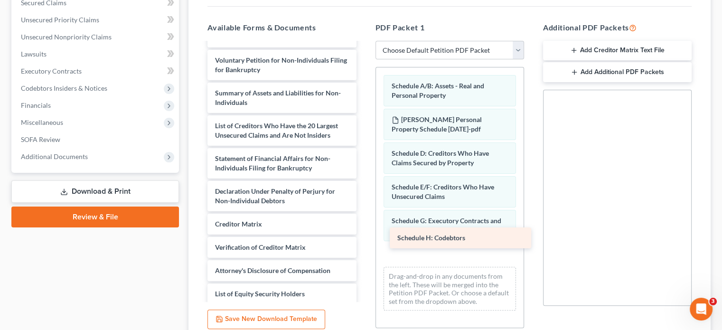
drag, startPoint x: 270, startPoint y: 152, endPoint x: 450, endPoint y: 239, distance: 200.6
click at [364, 239] on div "Schedule H: Codebtors Corporate Ownership Statement ([DATE]) [PERSON_NAME] & [P…" at bounding box center [282, 102] width 164 height 403
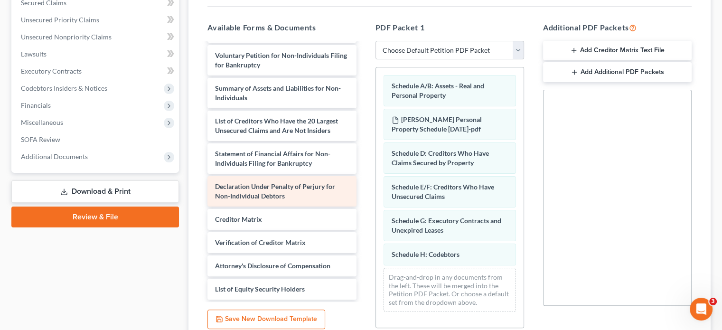
scroll to position [123, 0]
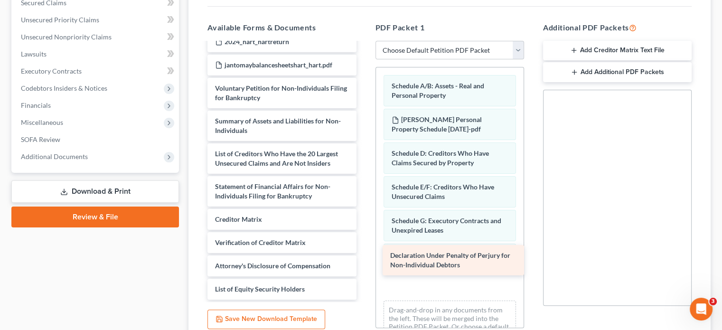
drag, startPoint x: 279, startPoint y: 173, endPoint x: 454, endPoint y: 260, distance: 195.3
click at [364, 260] on div "Declaration Under Penalty of Perjury for Non-Individual Debtors Corporate Owner…" at bounding box center [282, 114] width 164 height 371
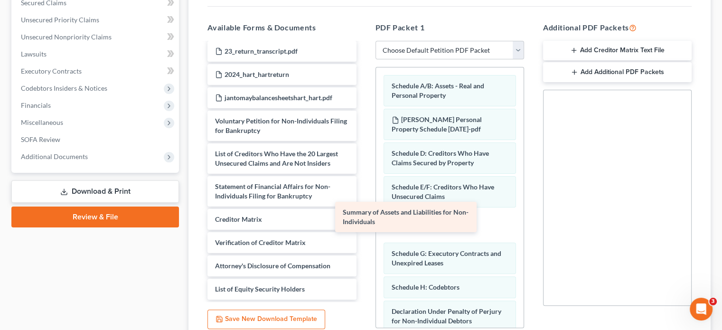
scroll to position [91, 0]
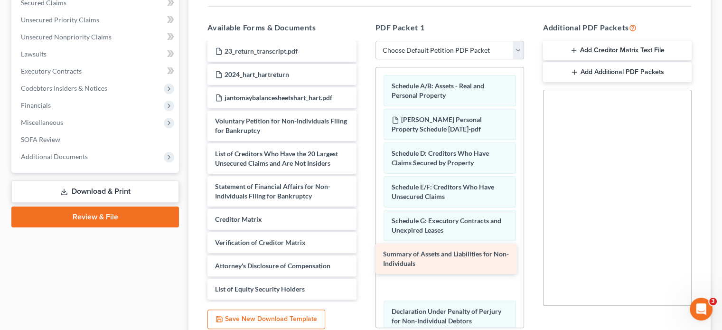
drag, startPoint x: 280, startPoint y: 111, endPoint x: 448, endPoint y: 262, distance: 225.6
click at [364, 262] on div "Summary of Assets and Liabilities for Non-Individuals Corporate Ownership State…" at bounding box center [282, 131] width 164 height 338
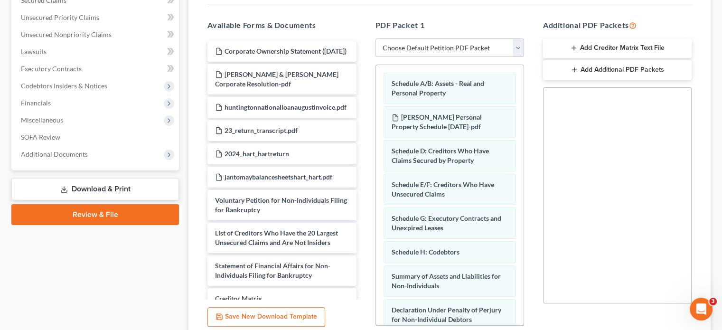
scroll to position [255, 0]
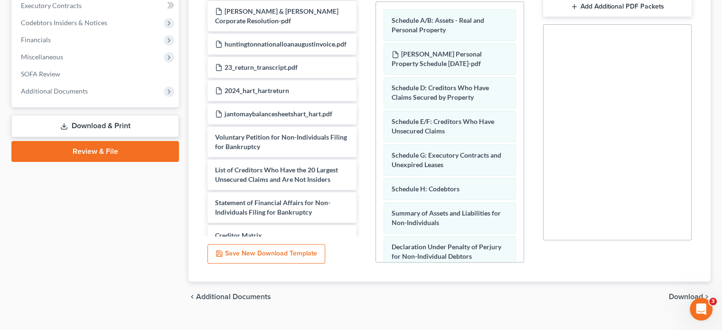
click at [686, 293] on span "Download" at bounding box center [686, 297] width 34 height 8
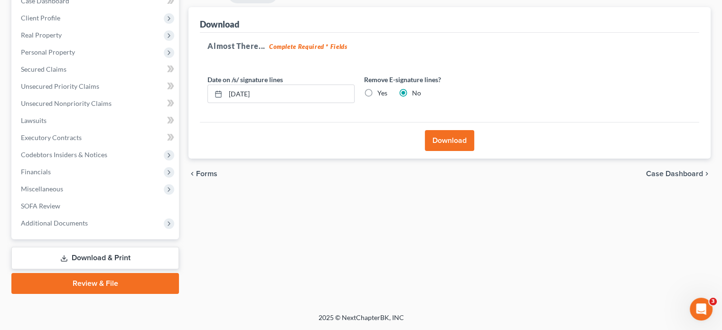
scroll to position [105, 0]
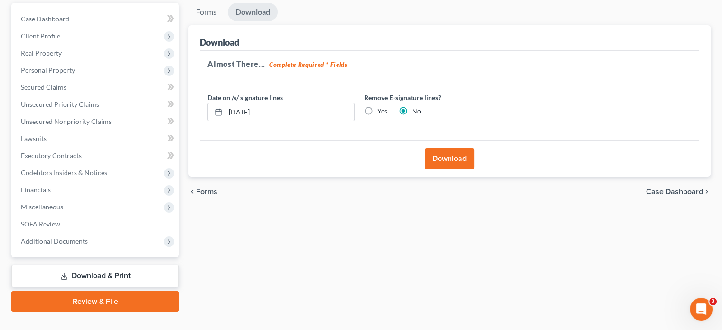
click at [450, 148] on button "Download" at bounding box center [449, 158] width 49 height 21
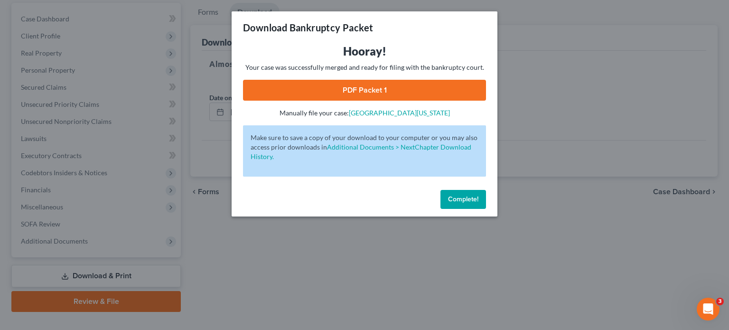
click at [366, 92] on link "PDF Packet 1" at bounding box center [364, 90] width 243 height 21
click at [475, 200] on span "Complete!" at bounding box center [463, 199] width 30 height 8
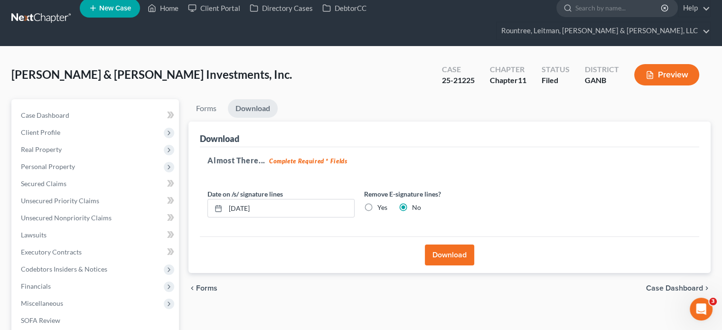
scroll to position [0, 0]
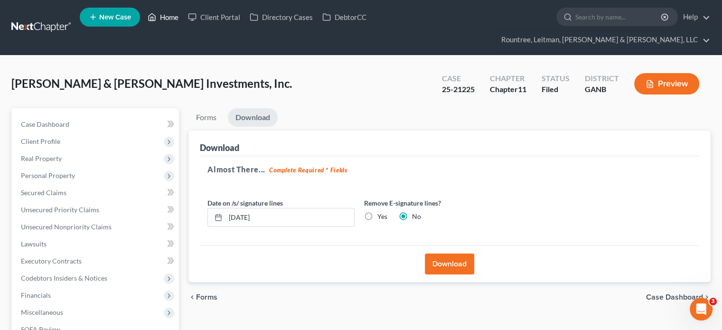
click at [169, 18] on link "Home" at bounding box center [163, 17] width 40 height 17
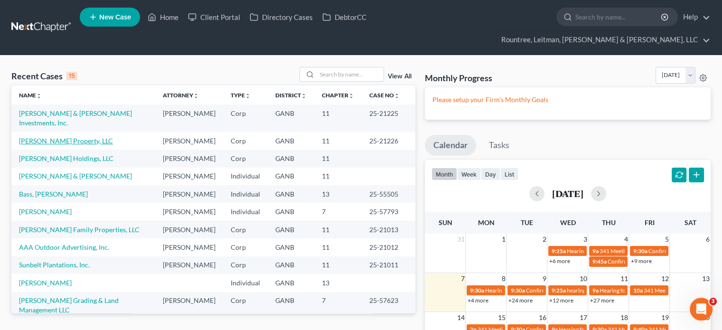
click at [66, 137] on link "[PERSON_NAME] Property, LLC" at bounding box center [66, 141] width 94 height 8
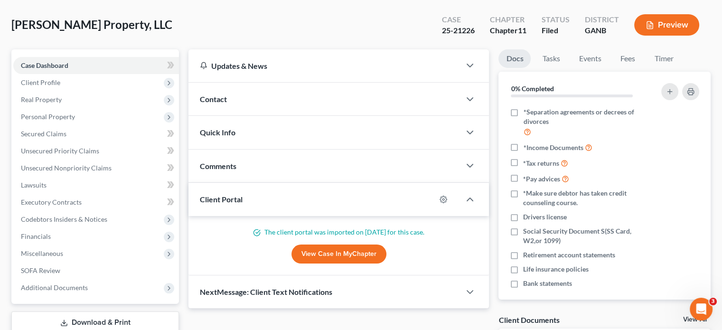
scroll to position [142, 0]
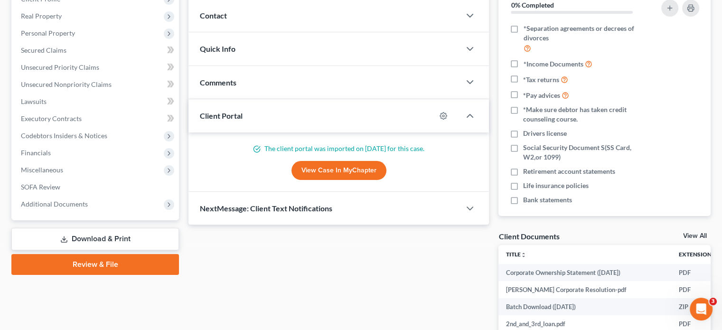
drag, startPoint x: 91, startPoint y: 223, endPoint x: 257, endPoint y: 224, distance: 166.6
click at [91, 228] on link "Download & Print" at bounding box center [95, 239] width 168 height 22
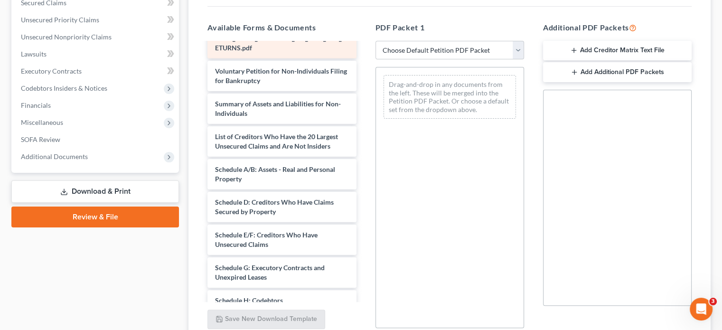
scroll to position [190, 0]
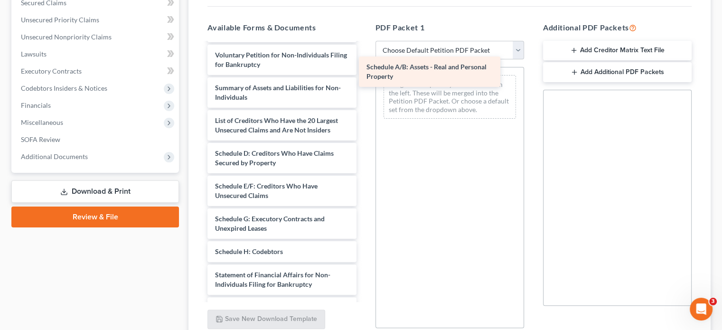
drag, startPoint x: 287, startPoint y: 146, endPoint x: 439, endPoint y: 78, distance: 166.1
click at [364, 78] on div "Schedule A/B: Assets - Real and Personal Property Corporate Ownership Statement…" at bounding box center [282, 136] width 164 height 567
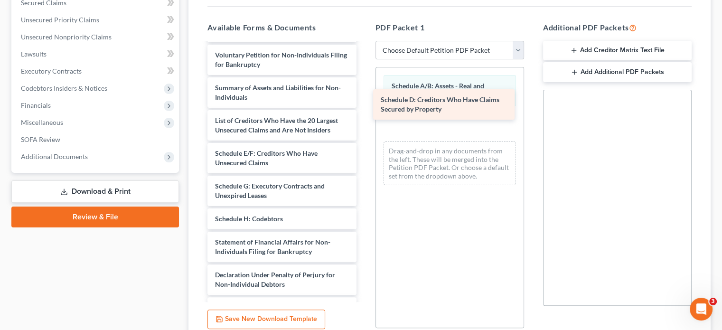
drag, startPoint x: 269, startPoint y: 132, endPoint x: 445, endPoint y: 92, distance: 180.3
click at [364, 92] on div "Schedule D: Creditors Who Have Claims Secured by Property Corporate Ownership S…" at bounding box center [282, 120] width 164 height 534
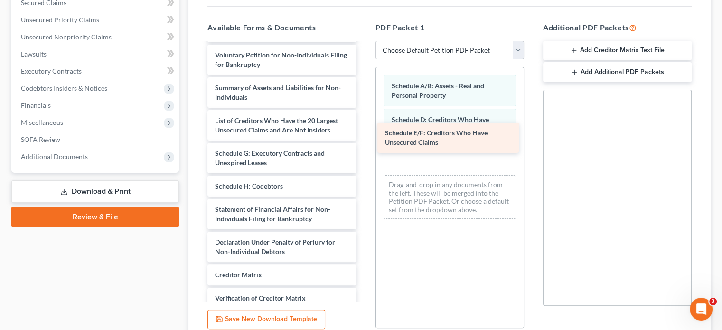
drag, startPoint x: 265, startPoint y: 143, endPoint x: 433, endPoint y: 139, distance: 168.6
click at [364, 139] on div "Schedule E/F: Creditors Who Have Unsecured Claims Corporate Ownership Statement…" at bounding box center [282, 104] width 164 height 502
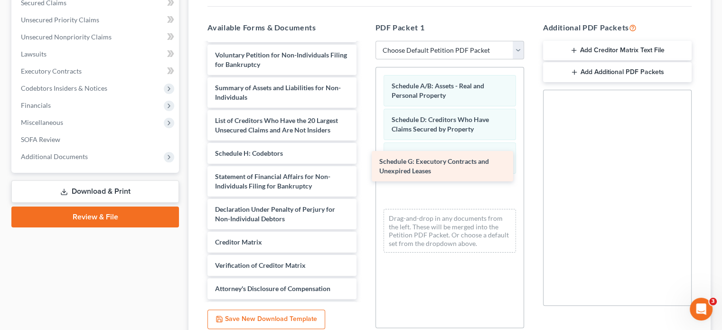
drag, startPoint x: 222, startPoint y: 139, endPoint x: 370, endPoint y: 165, distance: 149.8
click at [364, 165] on div "Schedule G: Executory Contracts and Unexpired Leases Corporate Ownership Statem…" at bounding box center [282, 87] width 164 height 469
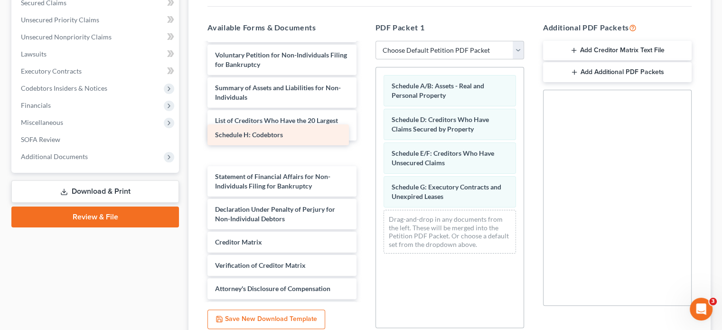
scroll to position [189, 0]
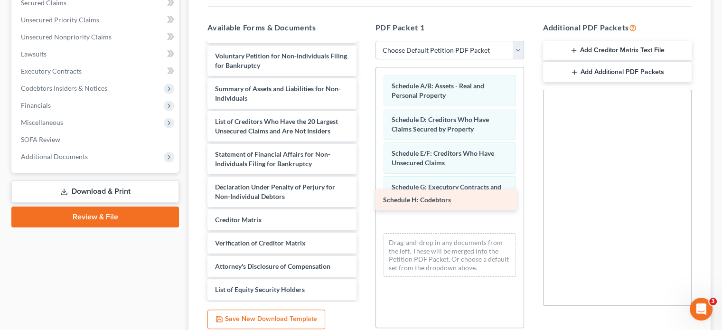
drag, startPoint x: 278, startPoint y: 136, endPoint x: 446, endPoint y: 201, distance: 180.0
click at [364, 201] on div "Schedule H: Codebtors Corporate Ownership Statement ([DATE]) [PERSON_NAME] Corp…" at bounding box center [282, 77] width 164 height 446
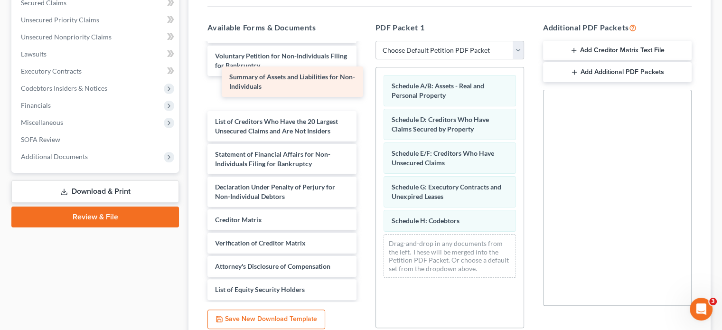
scroll to position [156, 0]
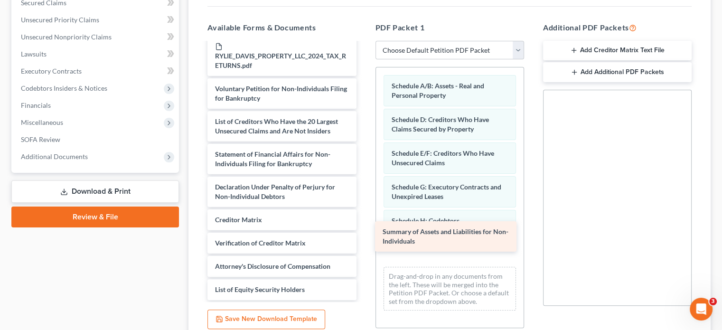
drag, startPoint x: 281, startPoint y: 71, endPoint x: 446, endPoint y: 231, distance: 230.0
click at [364, 231] on div "Summary of Assets and Liabilities for Non-Individuals Corporate Ownership State…" at bounding box center [282, 93] width 164 height 413
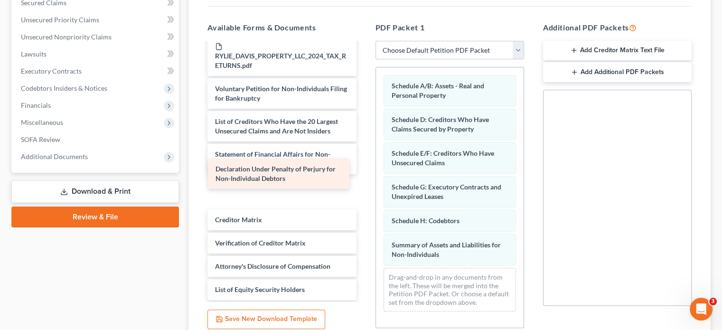
scroll to position [123, 0]
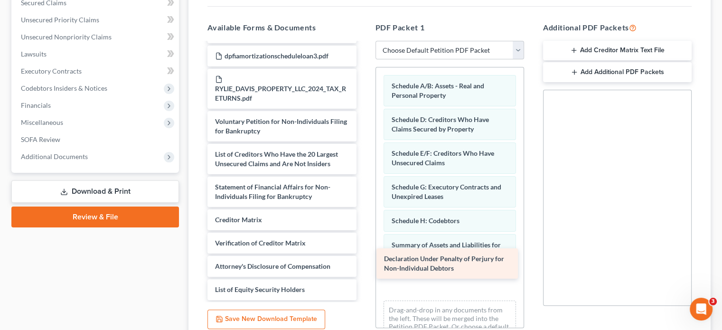
drag, startPoint x: 297, startPoint y: 176, endPoint x: 467, endPoint y: 265, distance: 192.2
click at [364, 265] on div "Declaration Under Penalty of Perjury for Non-Individual Debtors Corporate Owner…" at bounding box center [282, 110] width 164 height 380
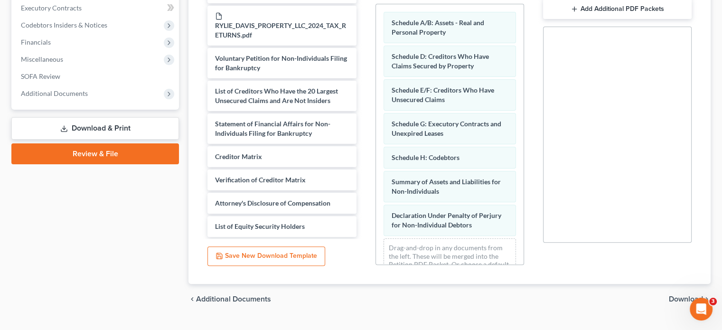
scroll to position [255, 0]
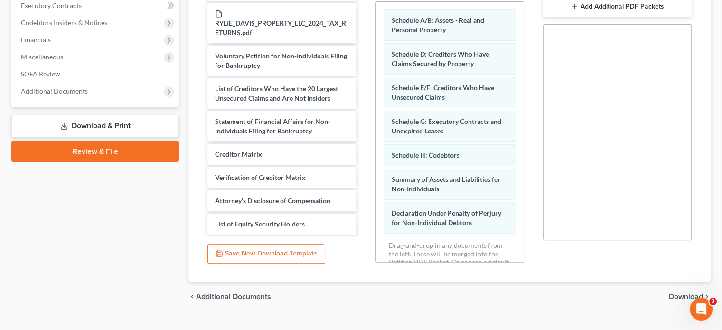
click at [688, 293] on span "Download" at bounding box center [686, 297] width 34 height 8
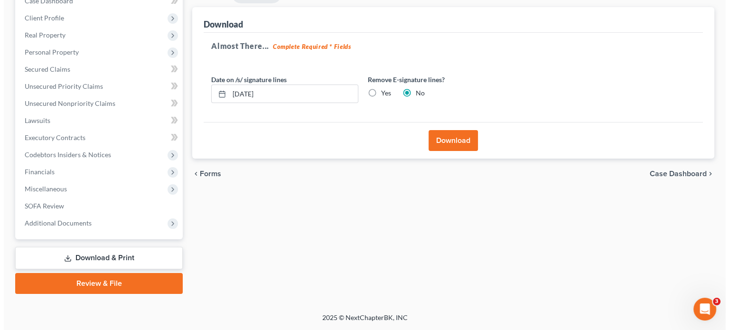
scroll to position [105, 0]
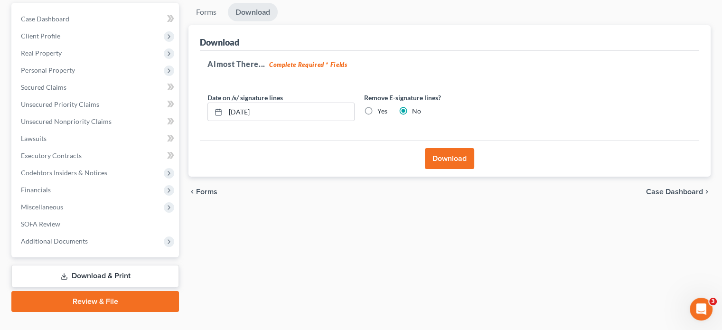
click at [452, 148] on button "Download" at bounding box center [449, 158] width 49 height 21
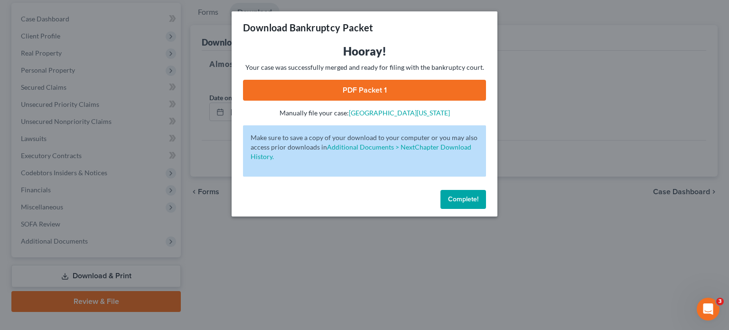
click at [365, 91] on link "PDF Packet 1" at bounding box center [364, 90] width 243 height 21
